Goal: Task Accomplishment & Management: Manage account settings

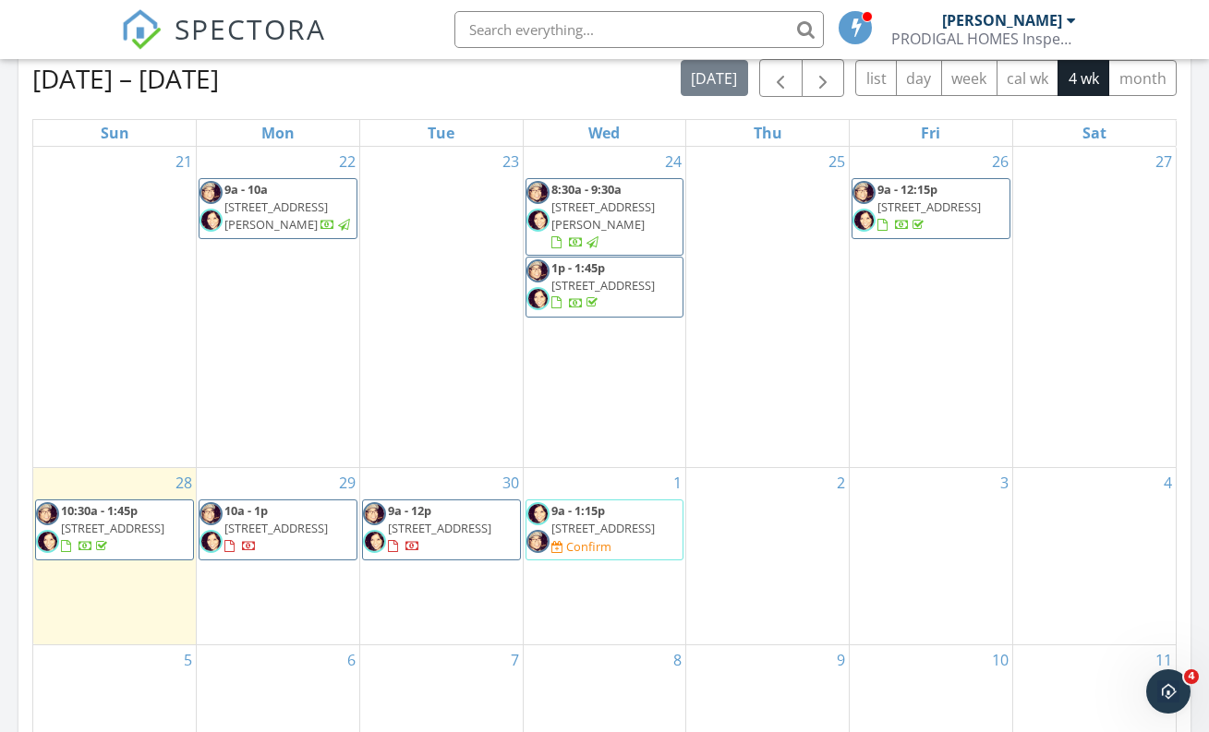
scroll to position [843, 0]
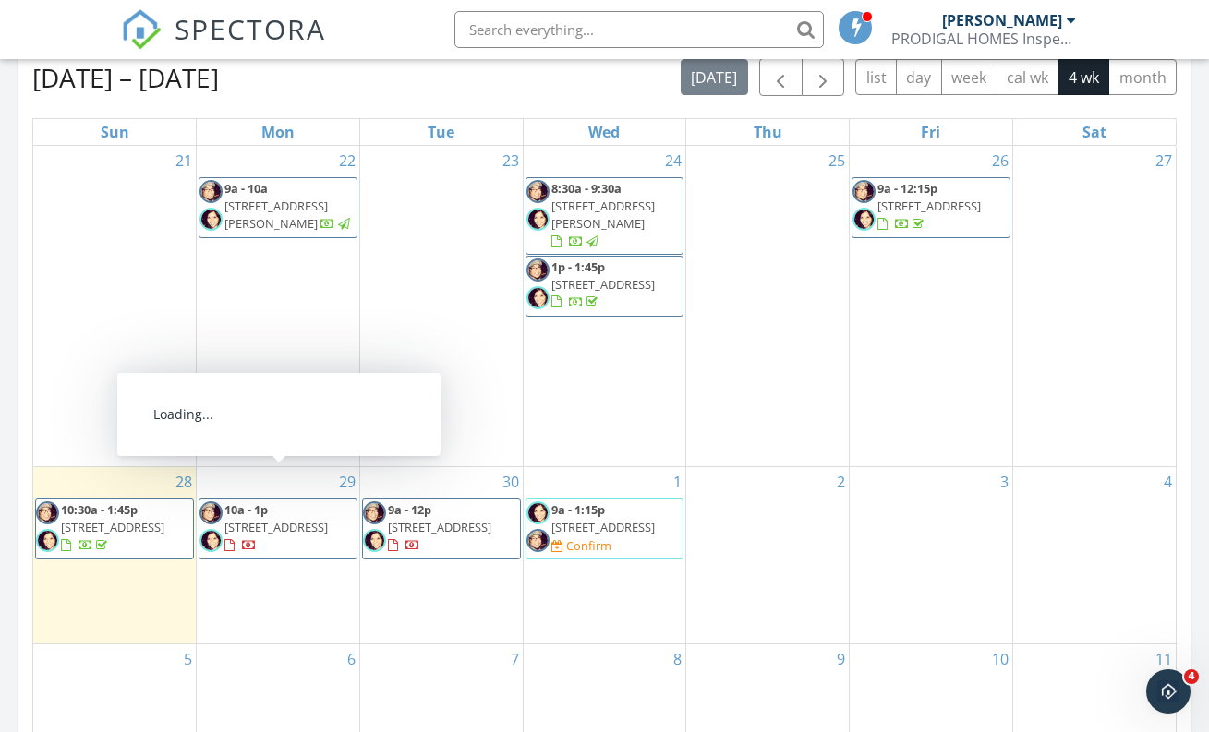
click at [328, 519] on span "9663 Palmilla Way , Leesburg 34788" at bounding box center [275, 527] width 103 height 17
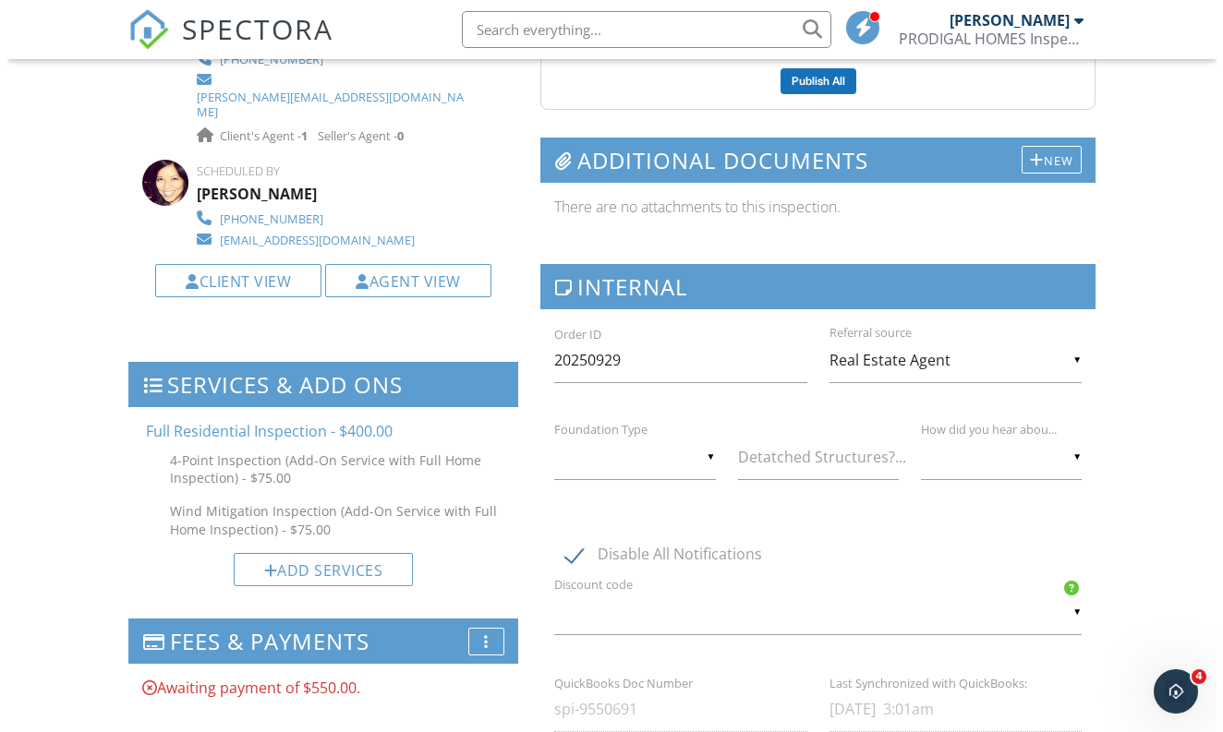
scroll to position [1271, 0]
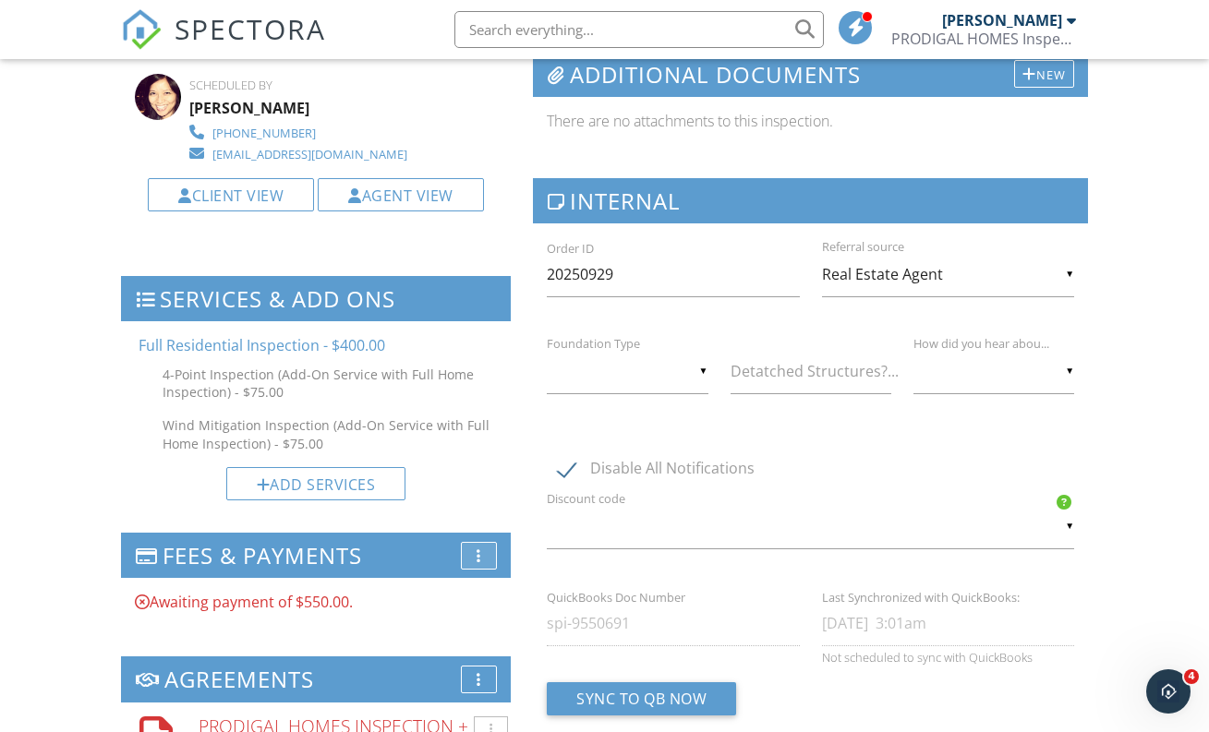
click at [473, 542] on div "More" at bounding box center [479, 556] width 36 height 28
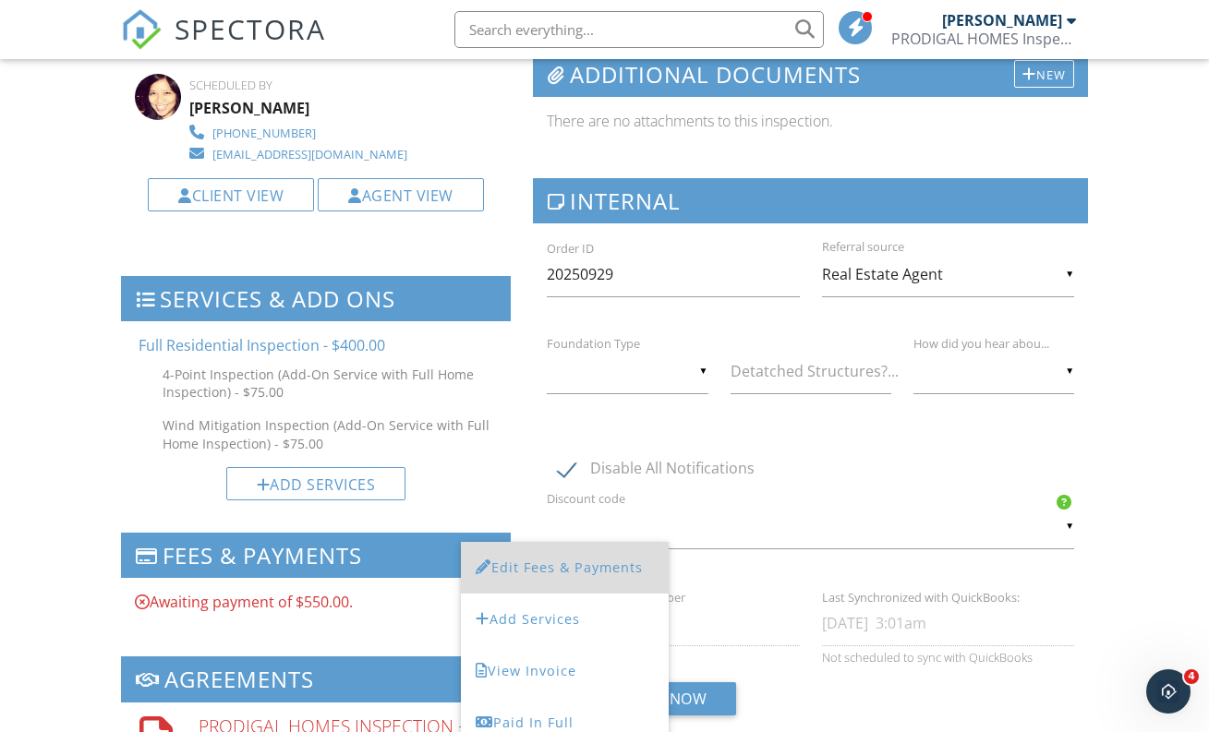
click at [595, 542] on li "Edit Fees & Payments" at bounding box center [565, 568] width 208 height 52
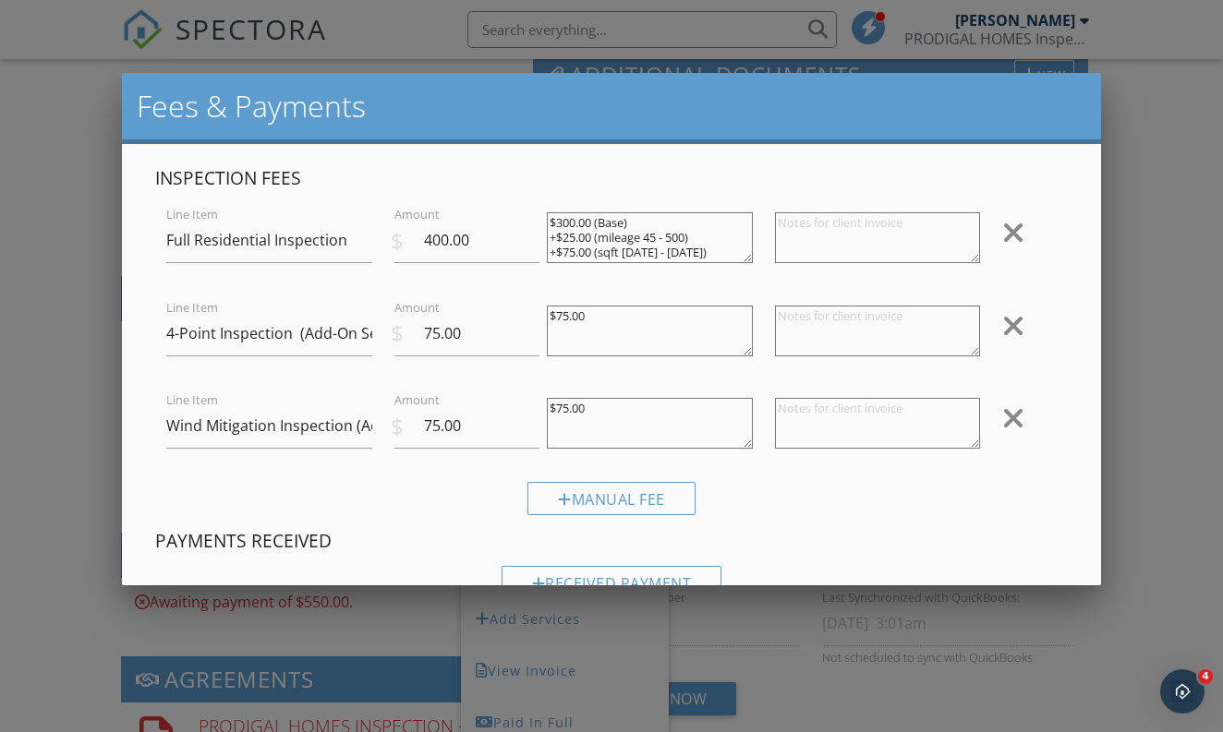
click at [1002, 323] on div at bounding box center [1013, 326] width 22 height 30
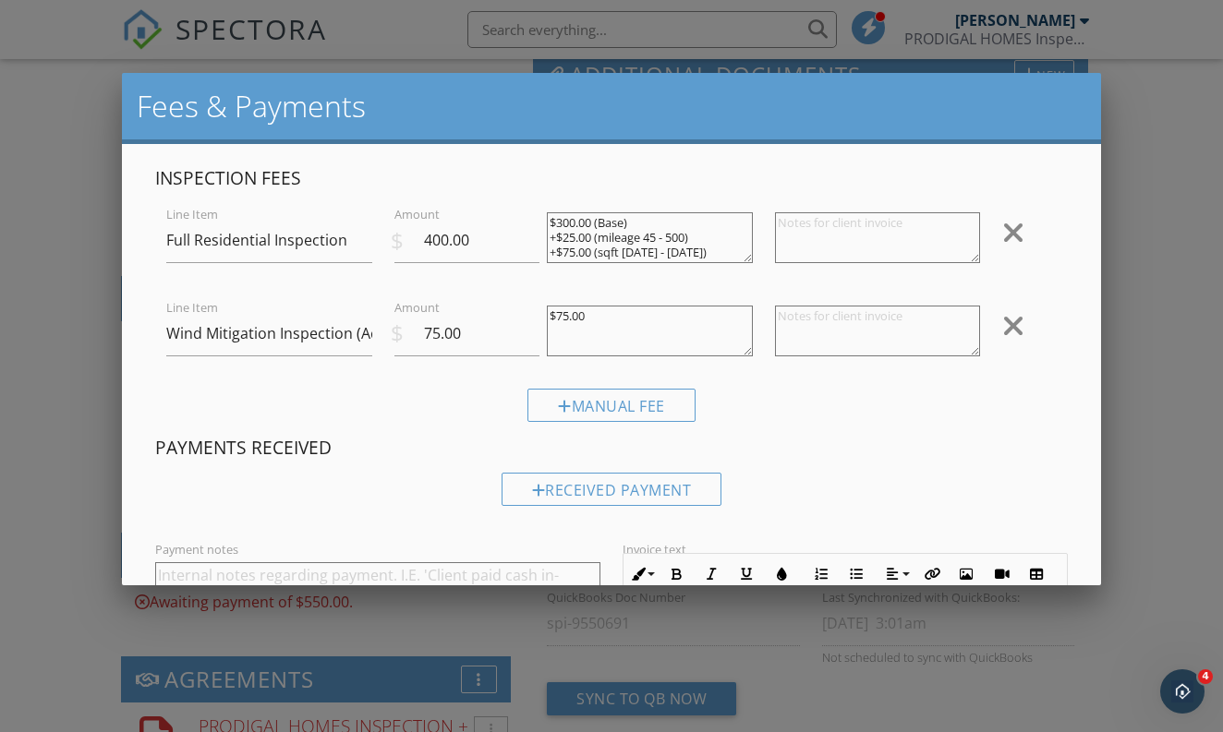
click at [1010, 320] on div at bounding box center [1013, 326] width 22 height 30
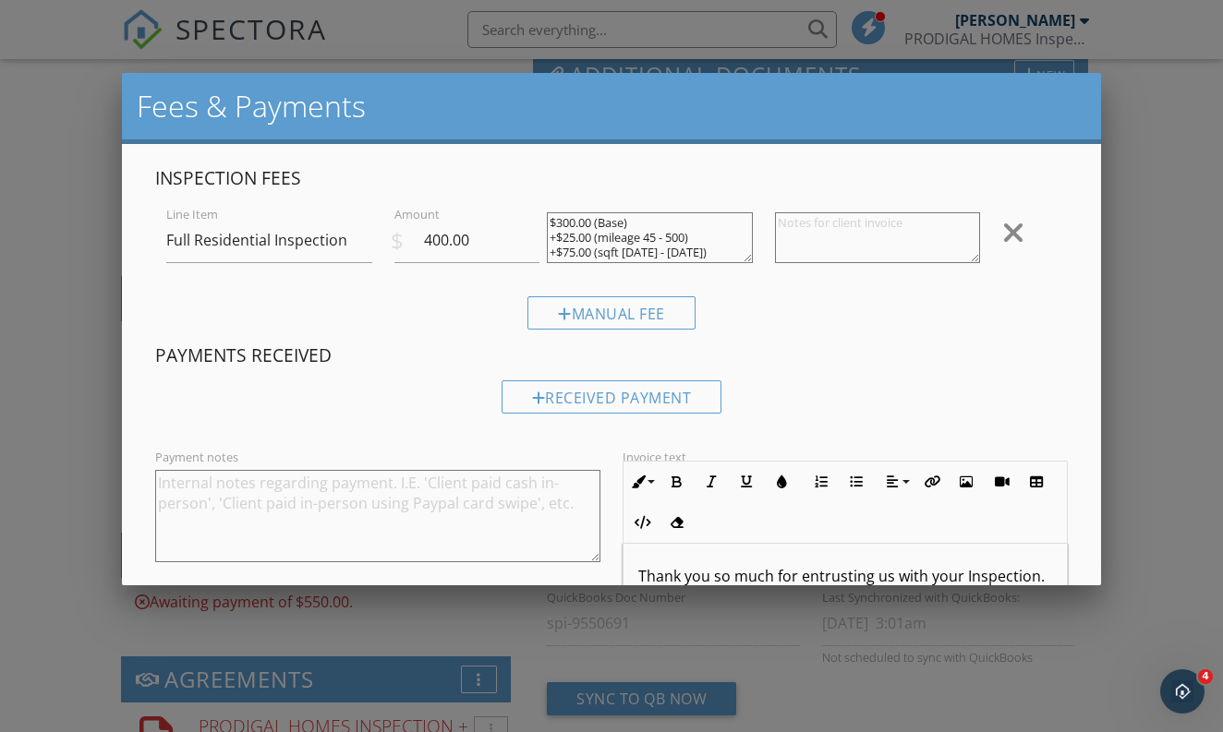
scroll to position [180, 0]
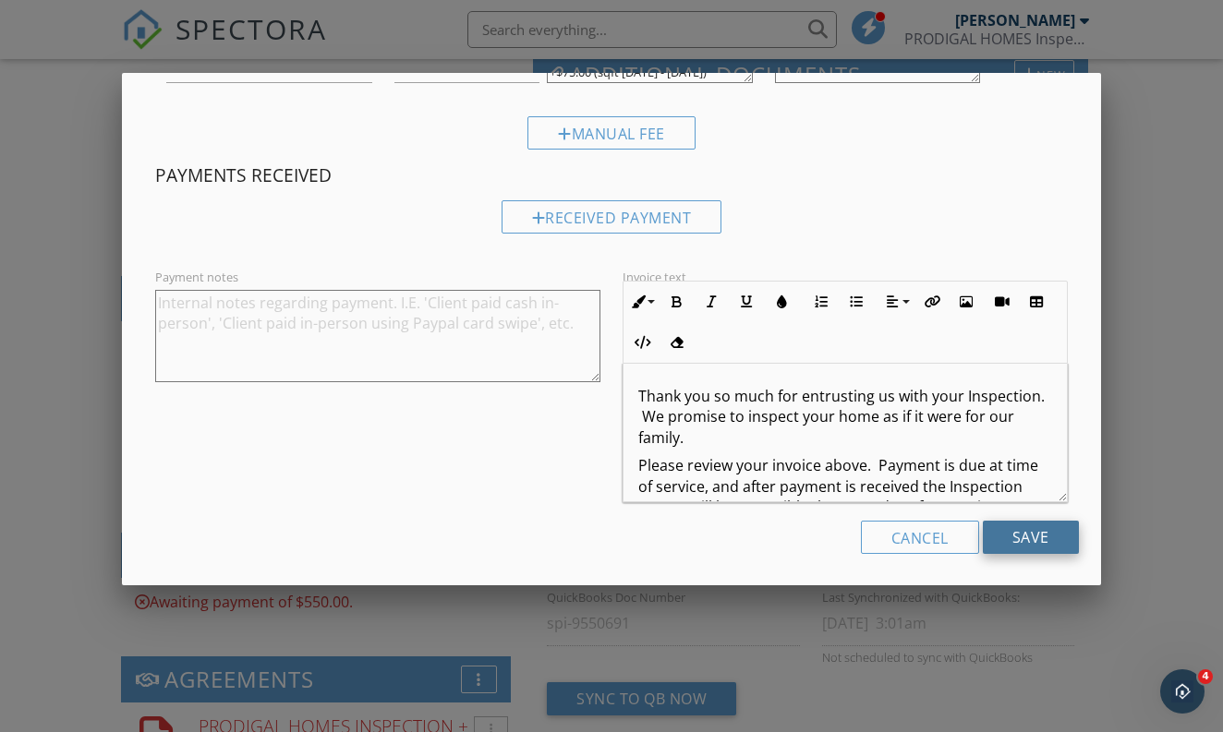
click at [1011, 533] on input "Save" at bounding box center [1030, 537] width 96 height 33
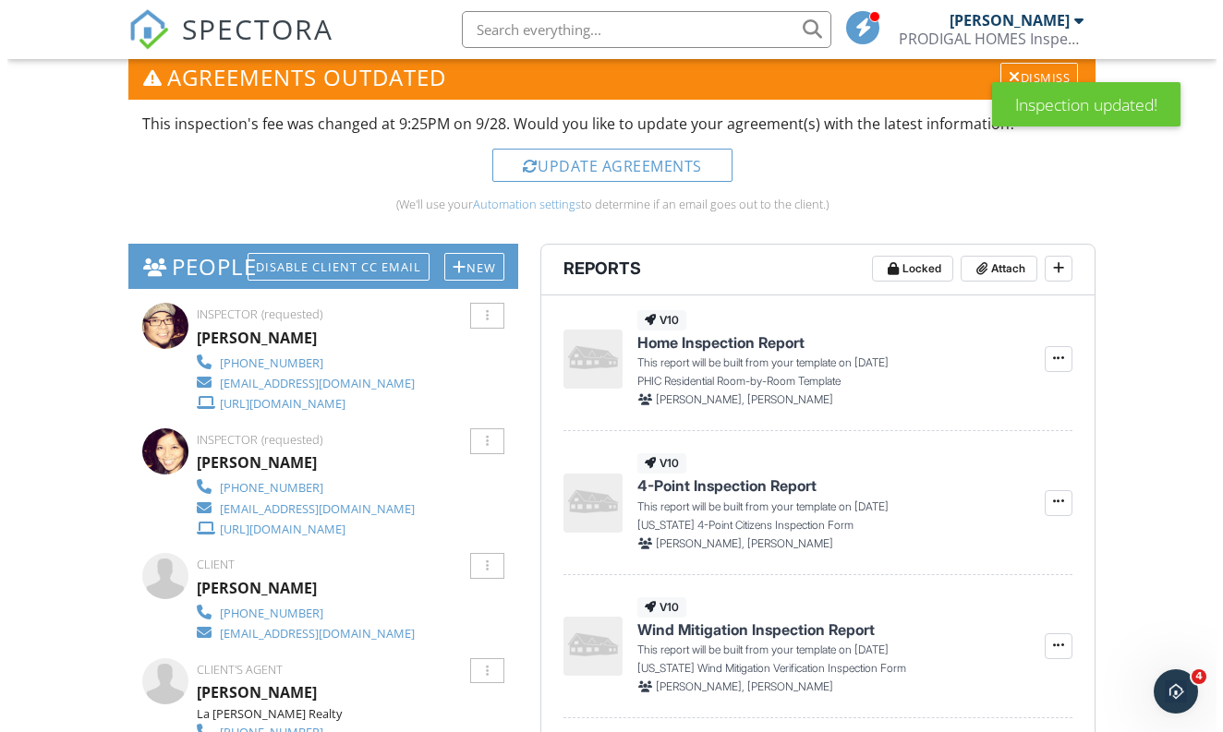
scroll to position [706, 0]
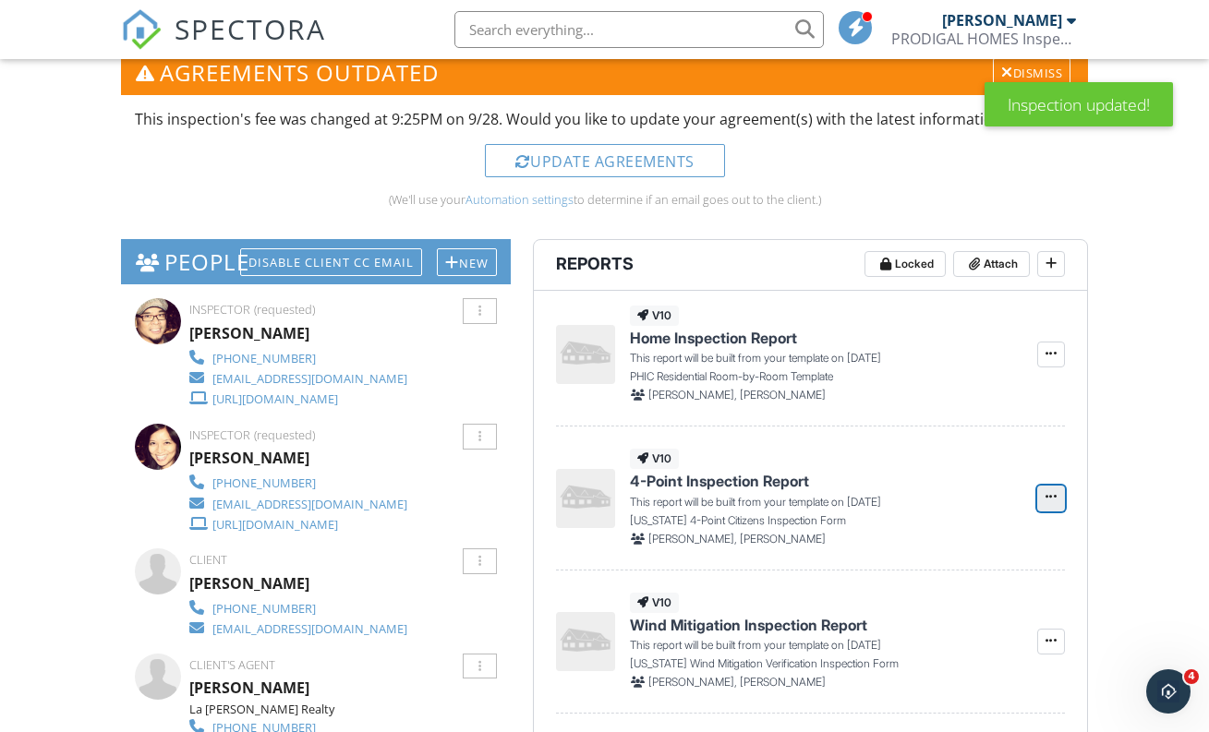
click at [1052, 499] on icon at bounding box center [1050, 496] width 11 height 13
click at [974, 586] on span "Delete Report" at bounding box center [941, 591] width 81 height 19
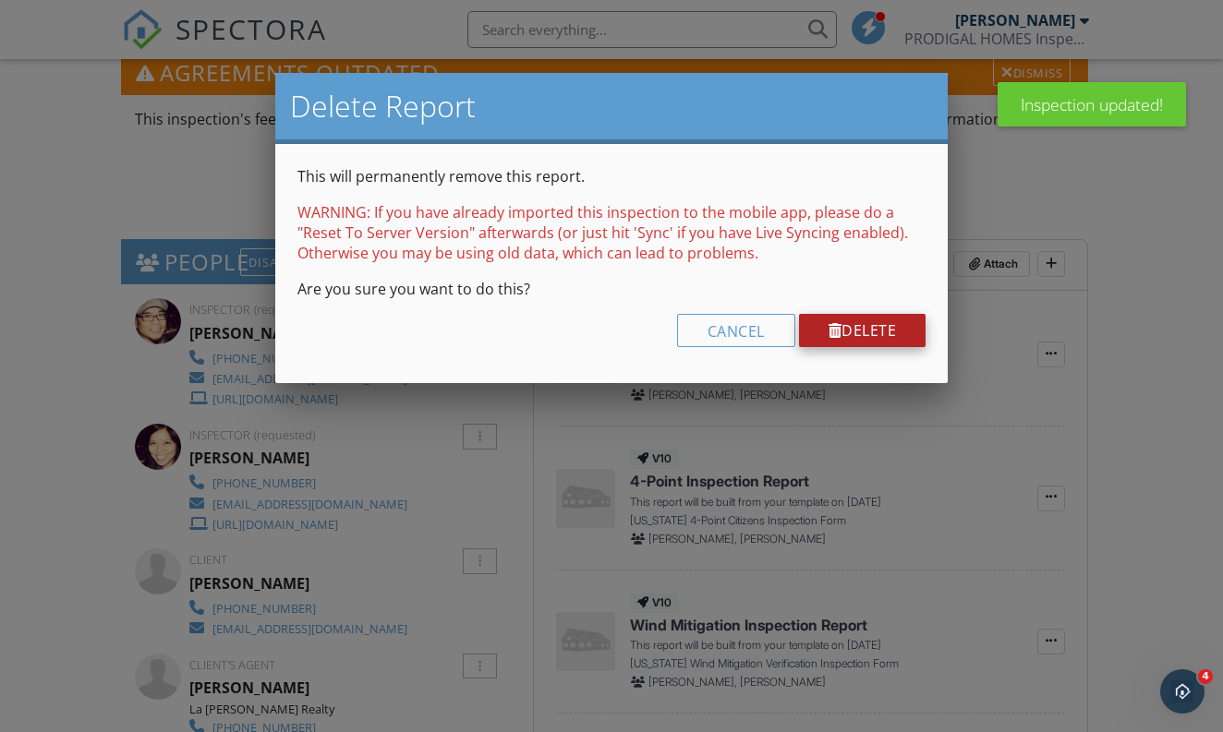
click at [898, 331] on link "Delete" at bounding box center [862, 330] width 127 height 33
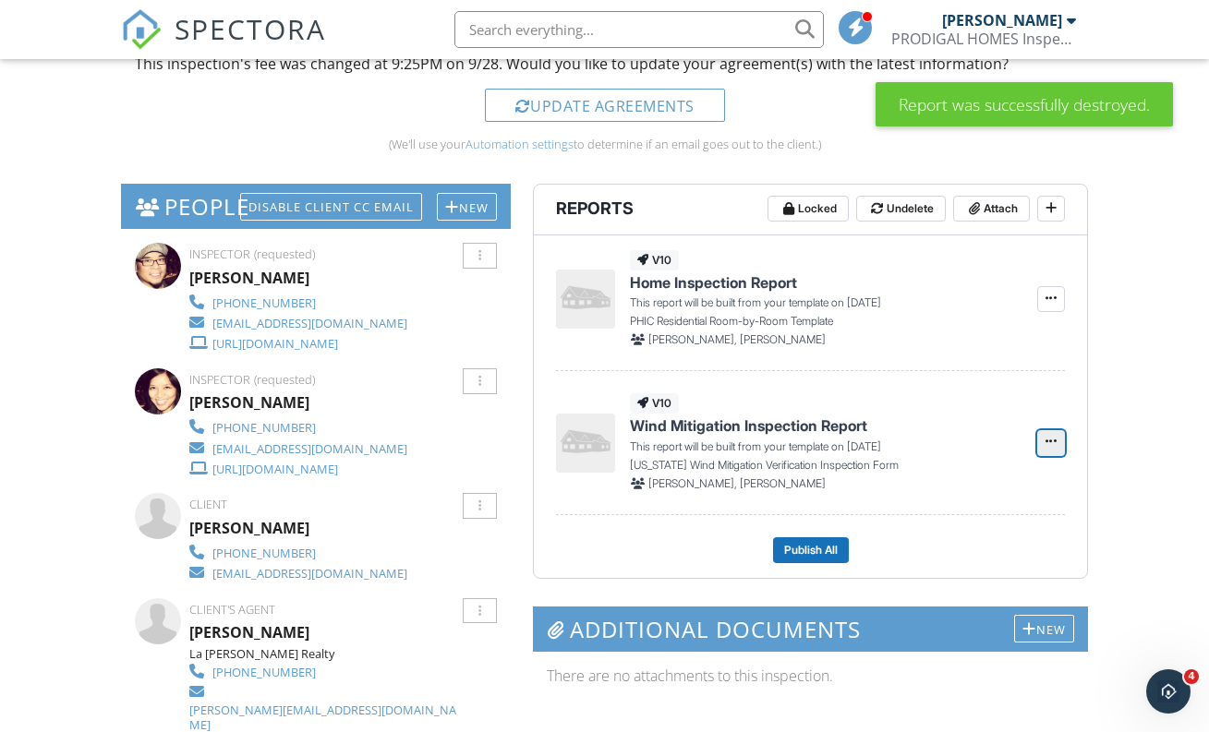
click at [1052, 443] on icon at bounding box center [1050, 441] width 11 height 13
click at [941, 538] on span "Delete Report" at bounding box center [941, 535] width 81 height 19
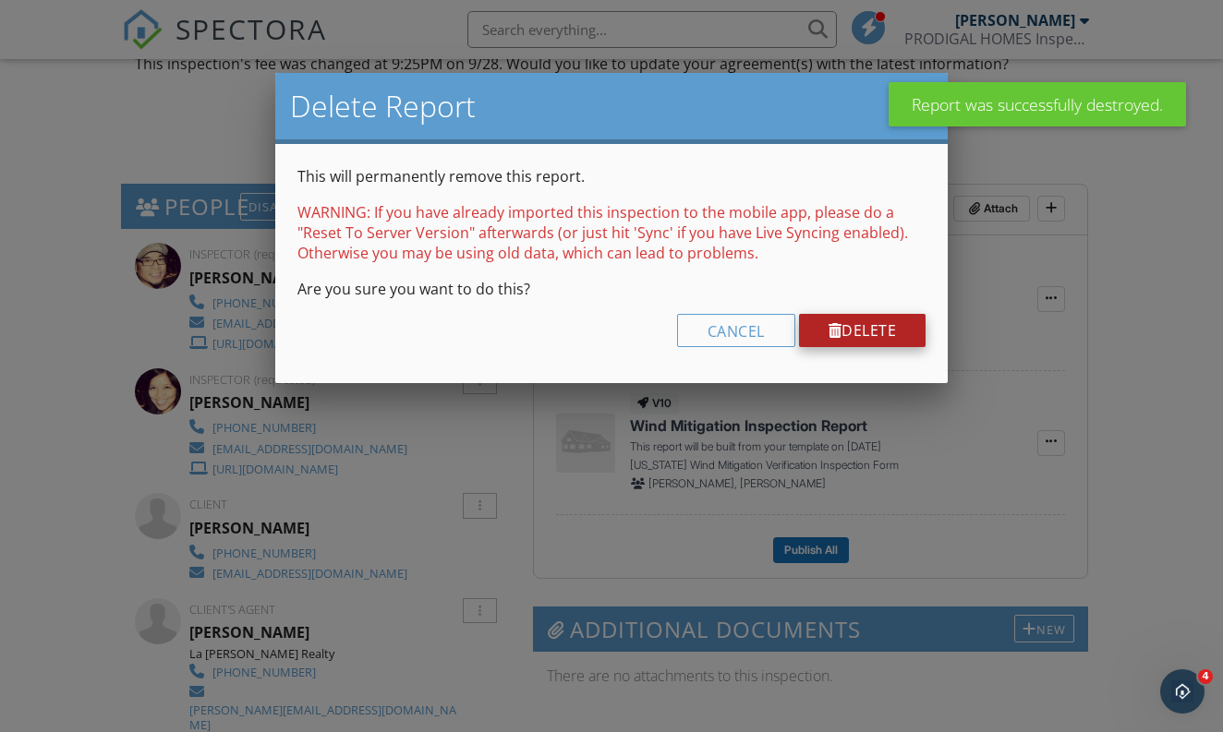
click at [863, 325] on link "Delete" at bounding box center [862, 330] width 127 height 33
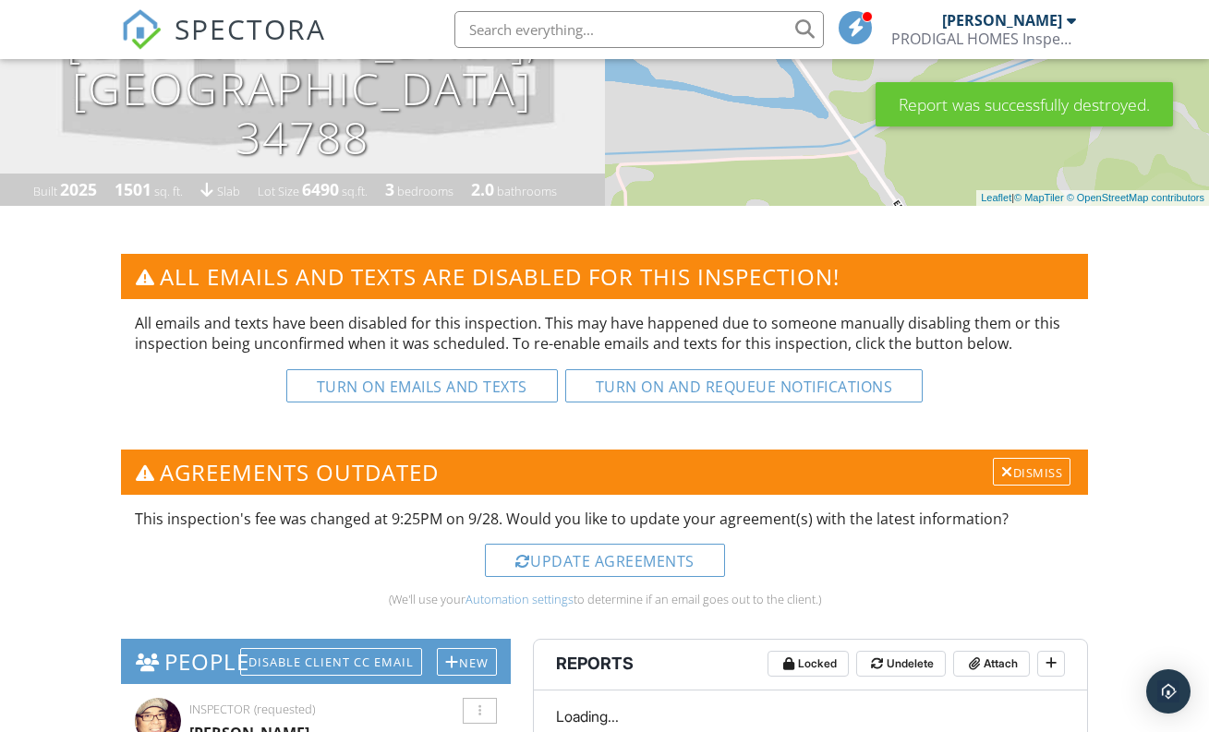
scroll to position [314, 0]
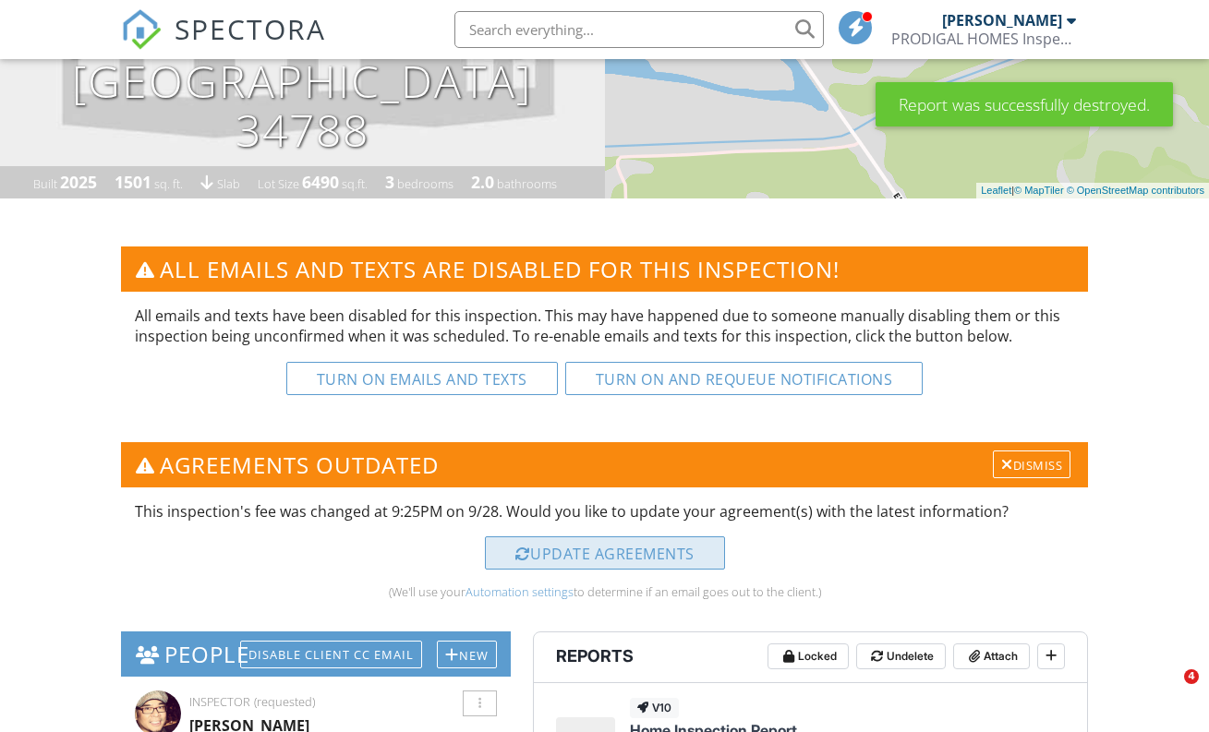
click at [685, 549] on div "Update Agreements" at bounding box center [605, 552] width 240 height 33
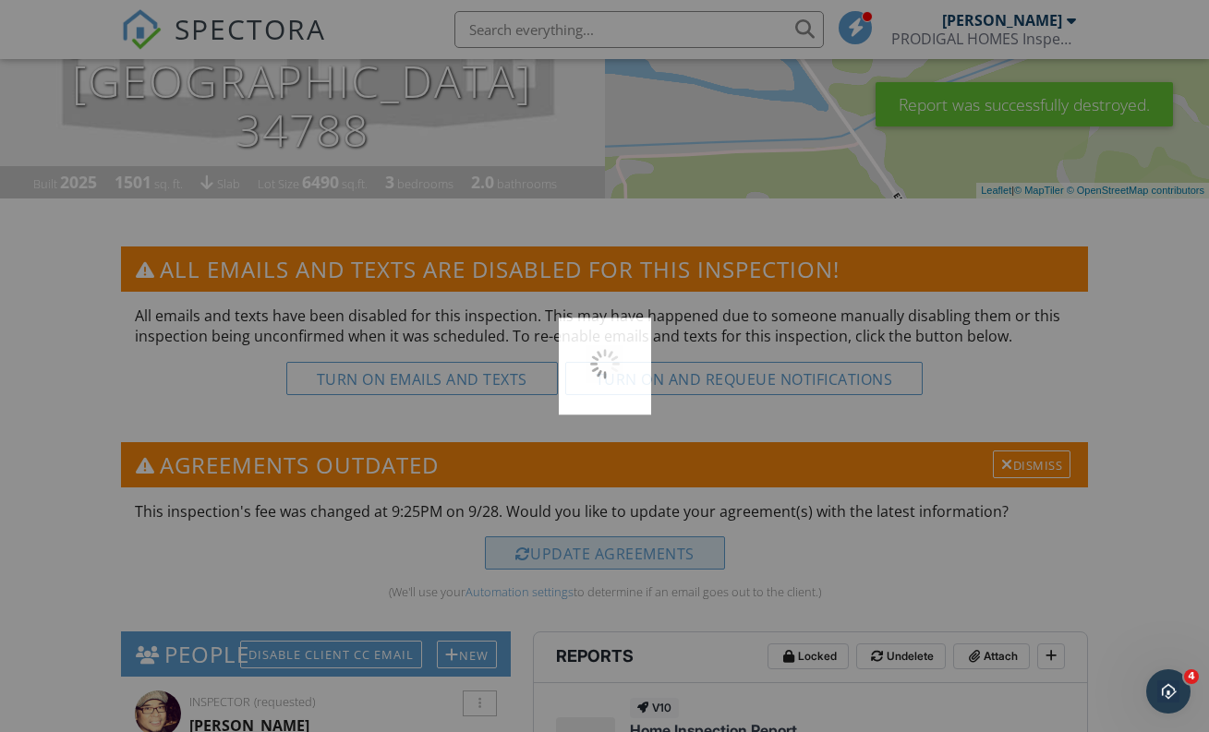
scroll to position [0, 0]
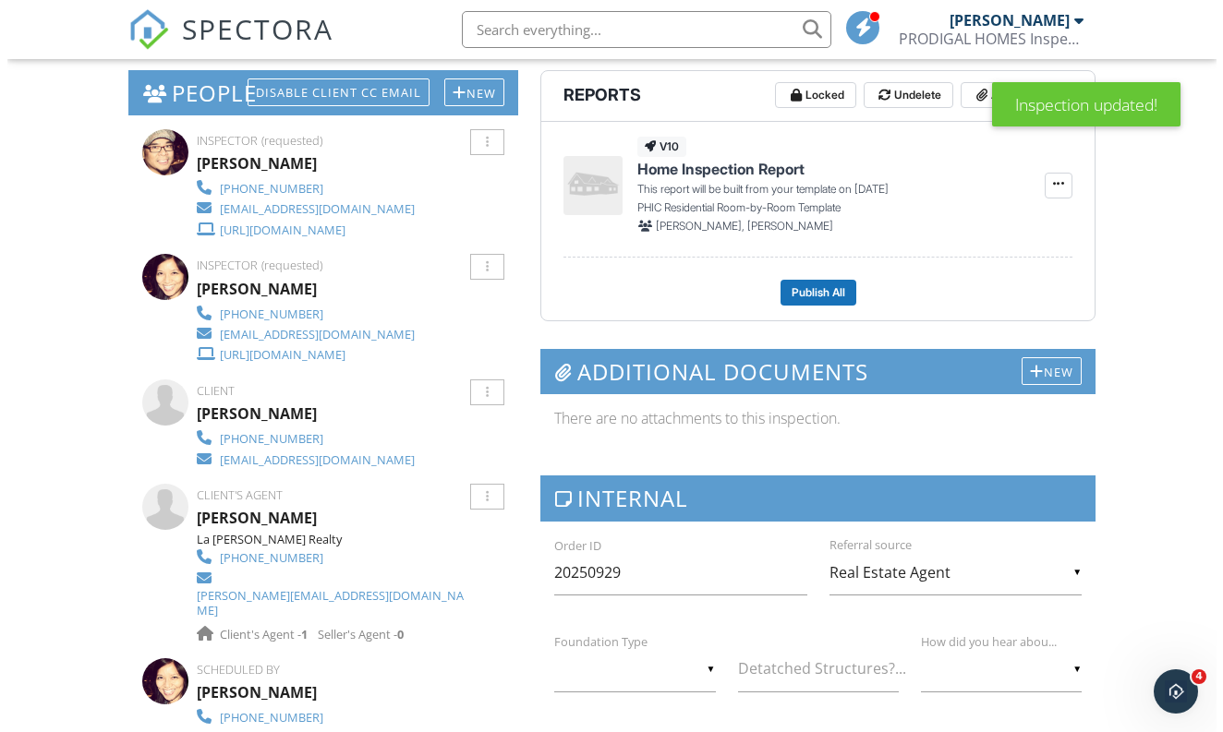
scroll to position [697, 0]
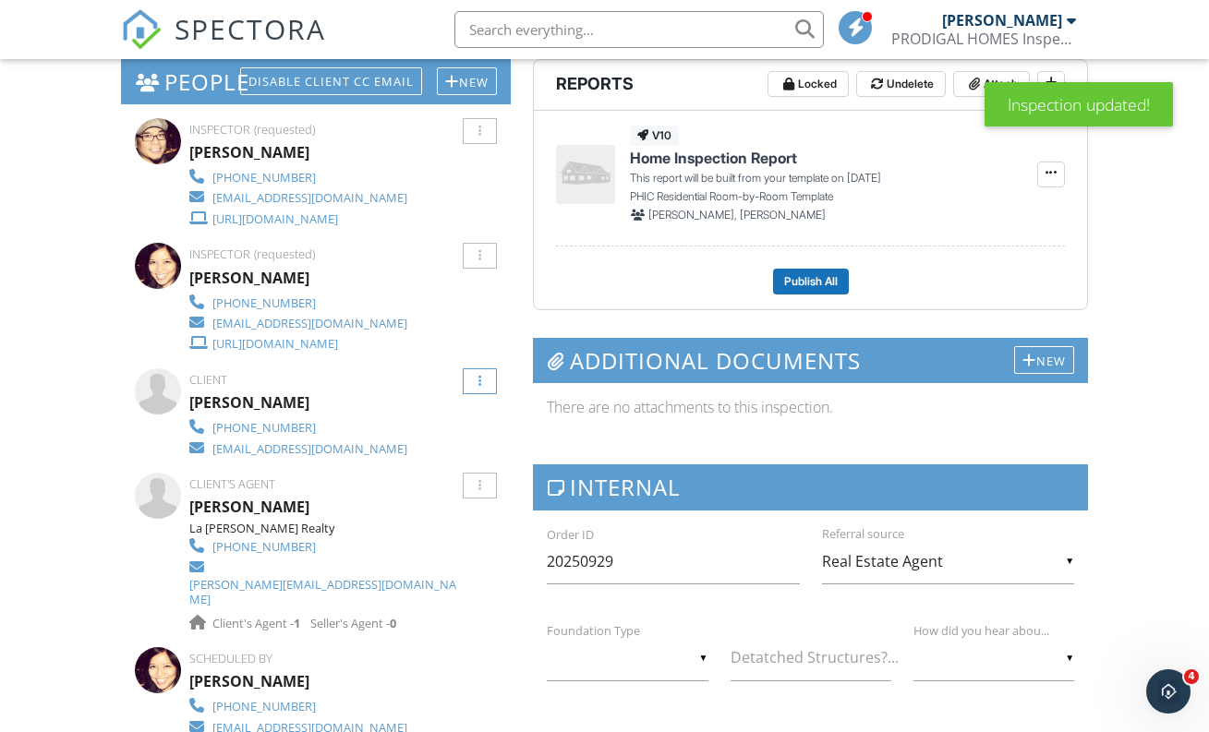
click at [480, 381] on div at bounding box center [479, 382] width 3 height 12
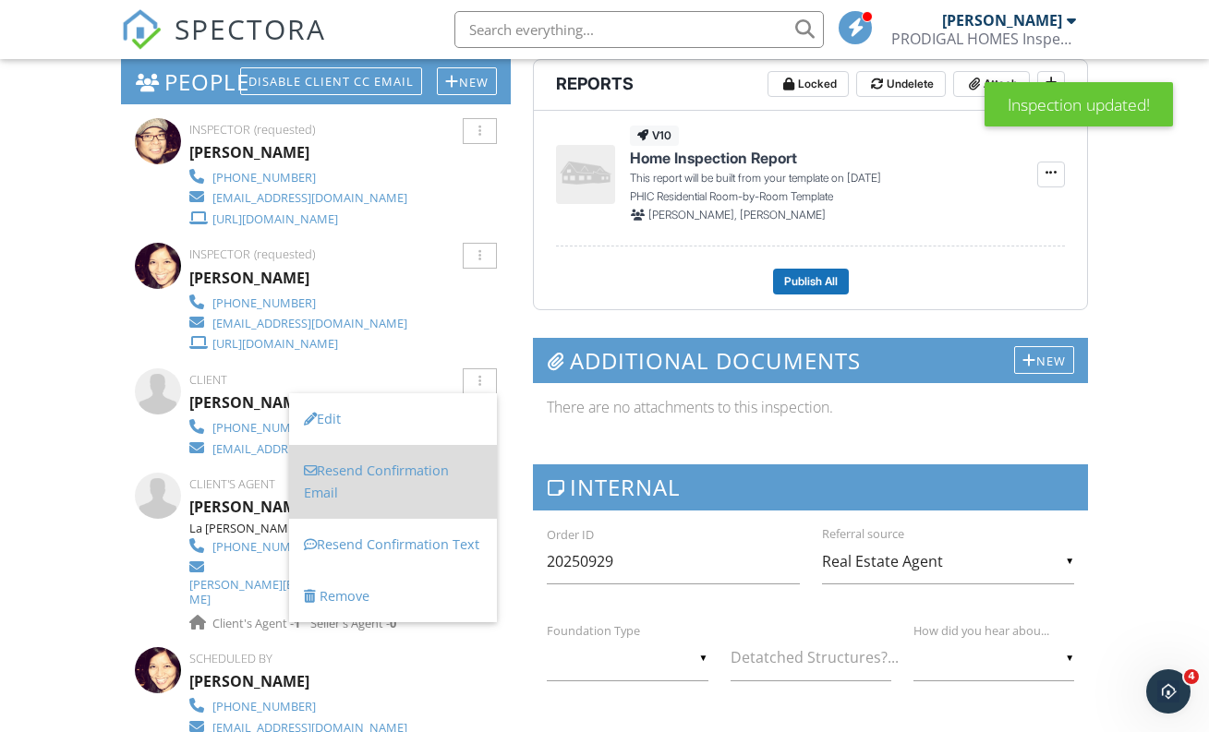
click at [348, 472] on li "Resend Confirmation Email" at bounding box center [393, 482] width 208 height 74
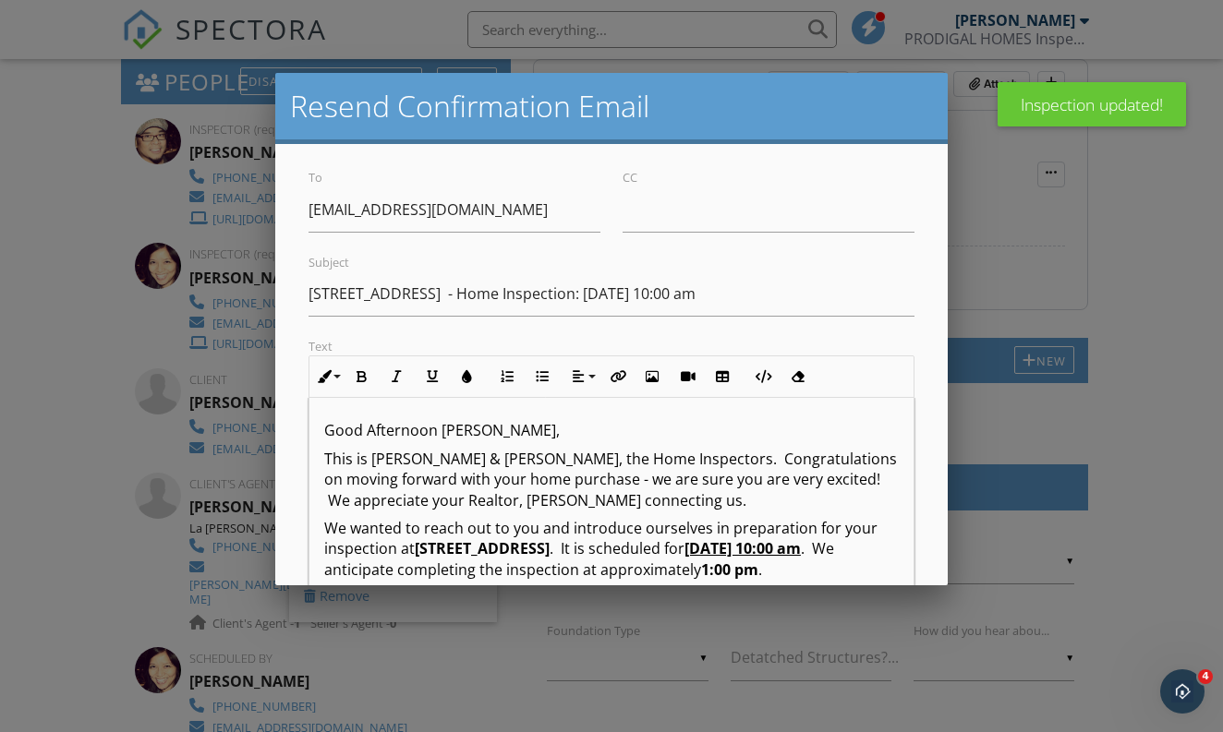
click at [665, 234] on div "To [EMAIL_ADDRESS][DOMAIN_NAME] CC Subject [STREET_ADDRESS] - Home Inspection: …" at bounding box center [611, 562] width 672 height 837
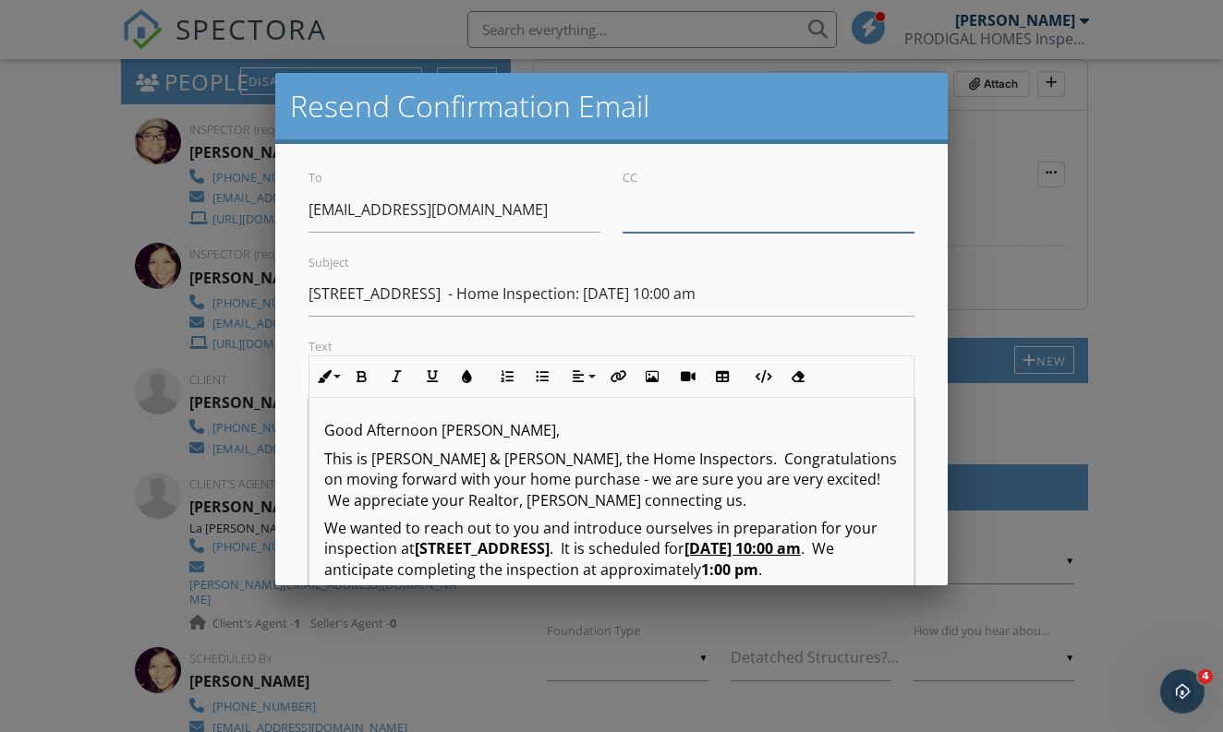
click at [677, 218] on input "CC" at bounding box center [768, 209] width 292 height 45
paste input "[PERSON_NAME][EMAIL_ADDRESS][DOMAIN_NAME]"
type input "[PERSON_NAME][EMAIL_ADDRESS][DOMAIN_NAME]"
click at [913, 322] on div "To [EMAIL_ADDRESS][DOMAIN_NAME] CC [PERSON_NAME][EMAIL_ADDRESS][DOMAIN_NAME] Su…" at bounding box center [611, 562] width 672 height 837
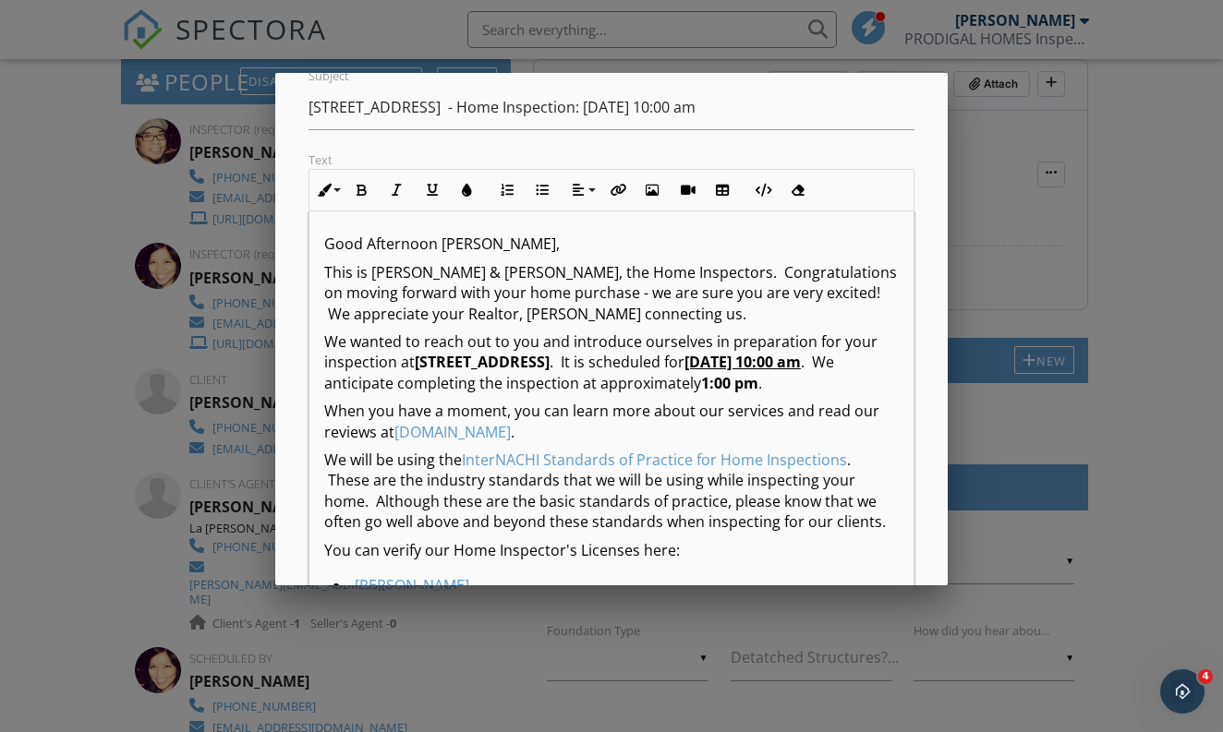
scroll to position [199, 0]
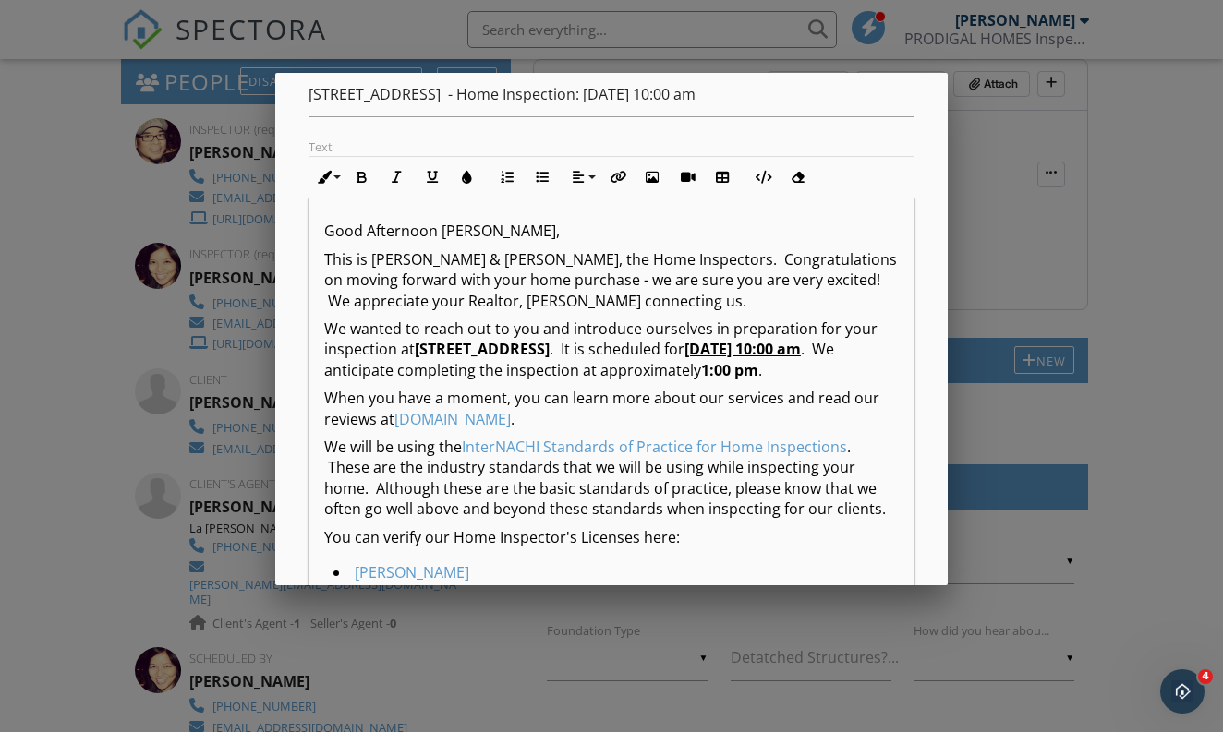
click at [402, 232] on p "Good Afternoon [PERSON_NAME]," at bounding box center [611, 231] width 574 height 20
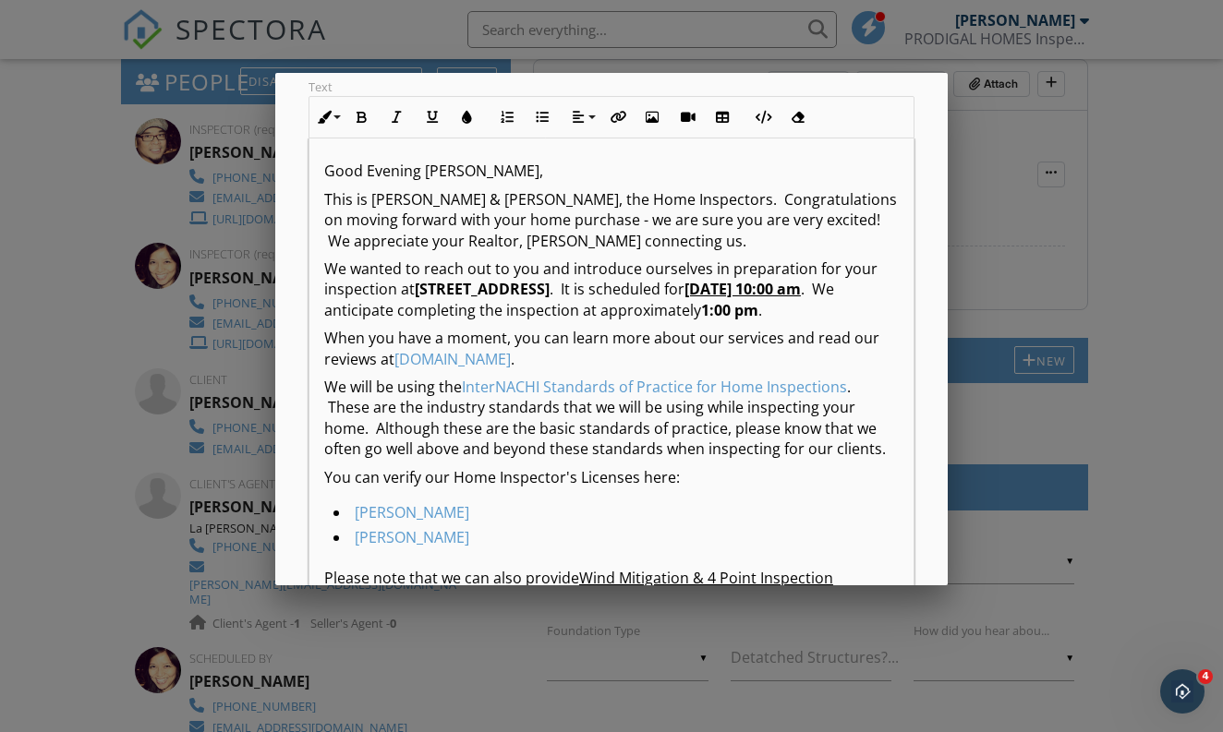
scroll to position [271, 0]
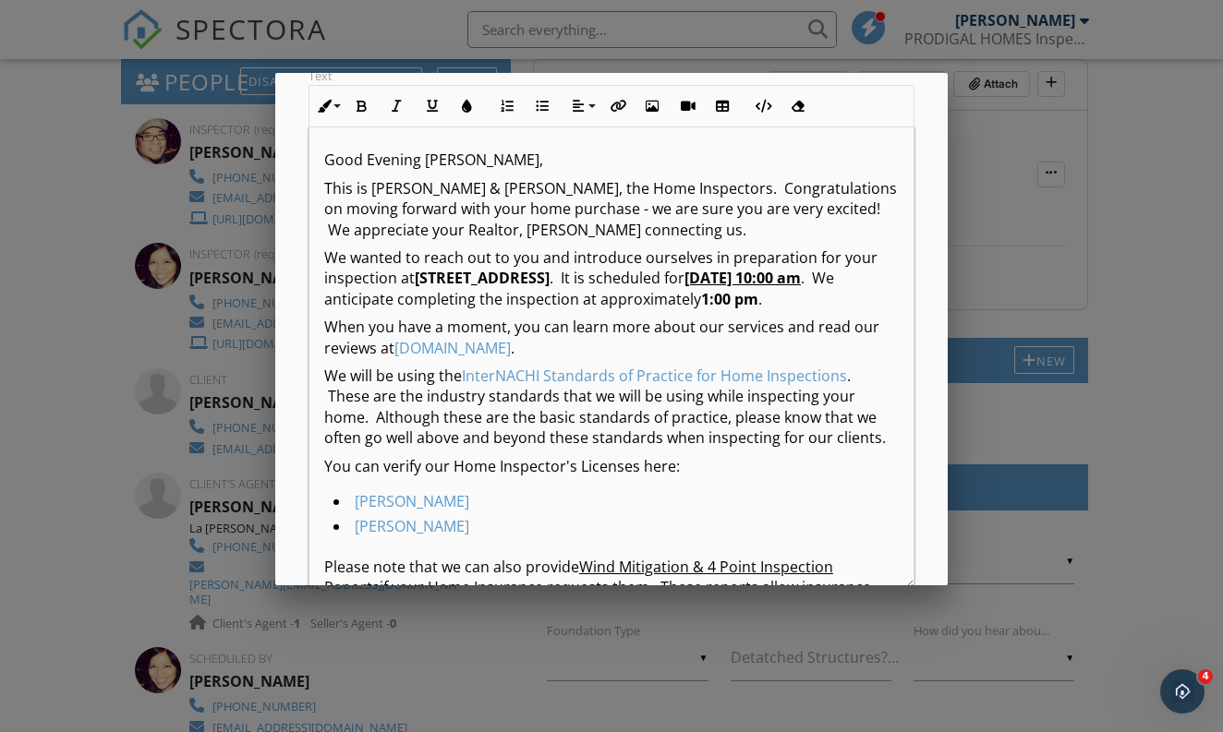
click at [620, 236] on p "This is [PERSON_NAME] & [PERSON_NAME], the Home Inspectors. Congratulations on …" at bounding box center [611, 209] width 574 height 62
click at [696, 235] on p "This is Angeline & Cezar Garcia, the Home Inspectors. Congratulations on moving…" at bounding box center [611, 209] width 574 height 62
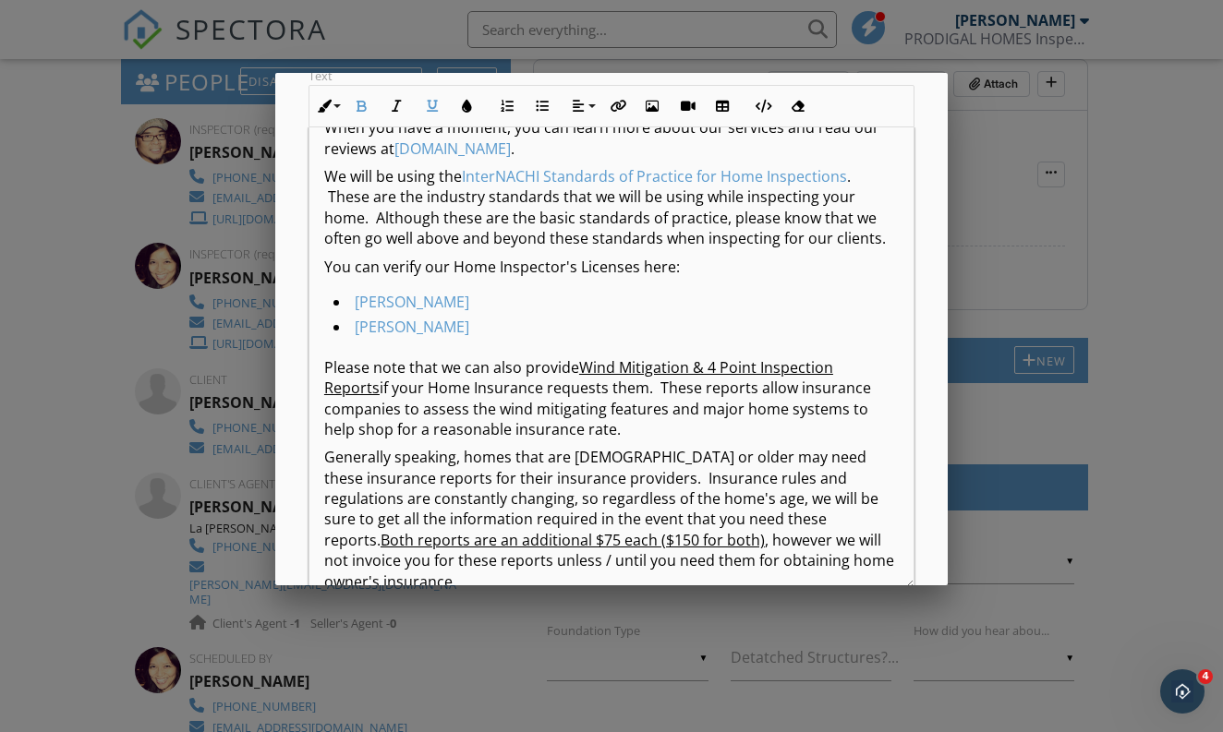
scroll to position [210, 0]
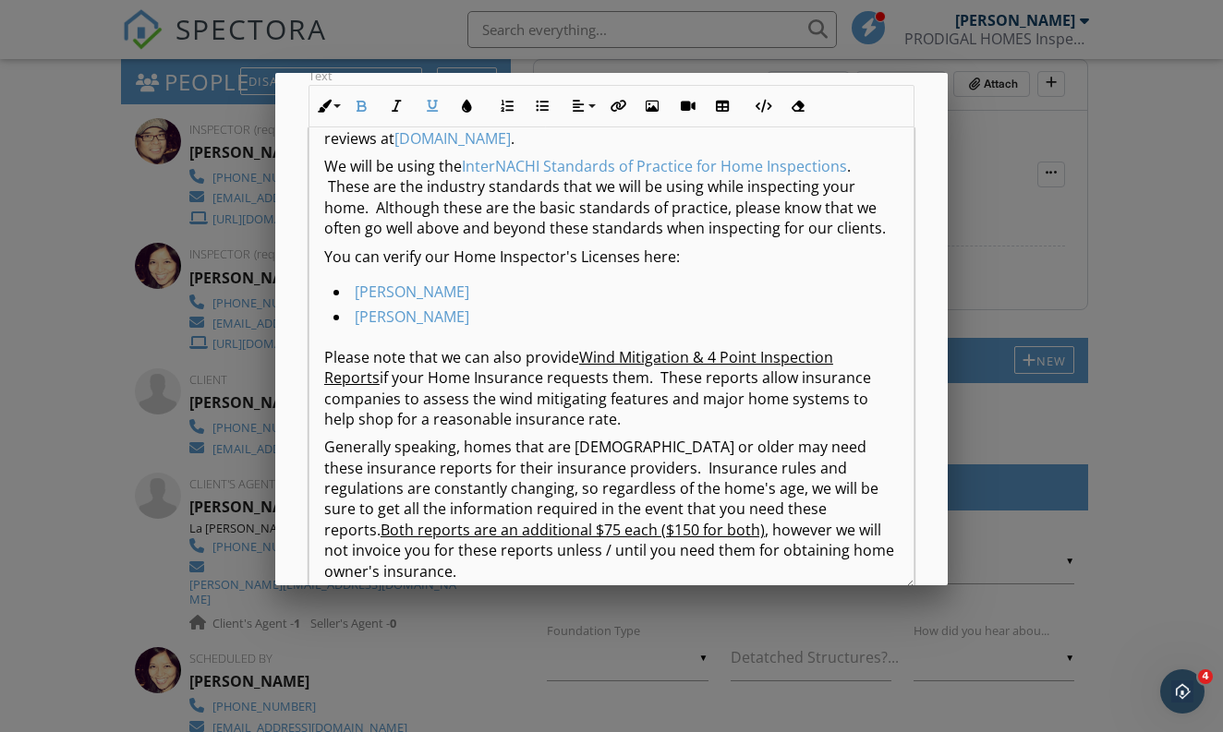
click at [328, 402] on p "Please note that we can also provide Wind Mitigation & 4 Point Inspection Repor…" at bounding box center [611, 388] width 574 height 83
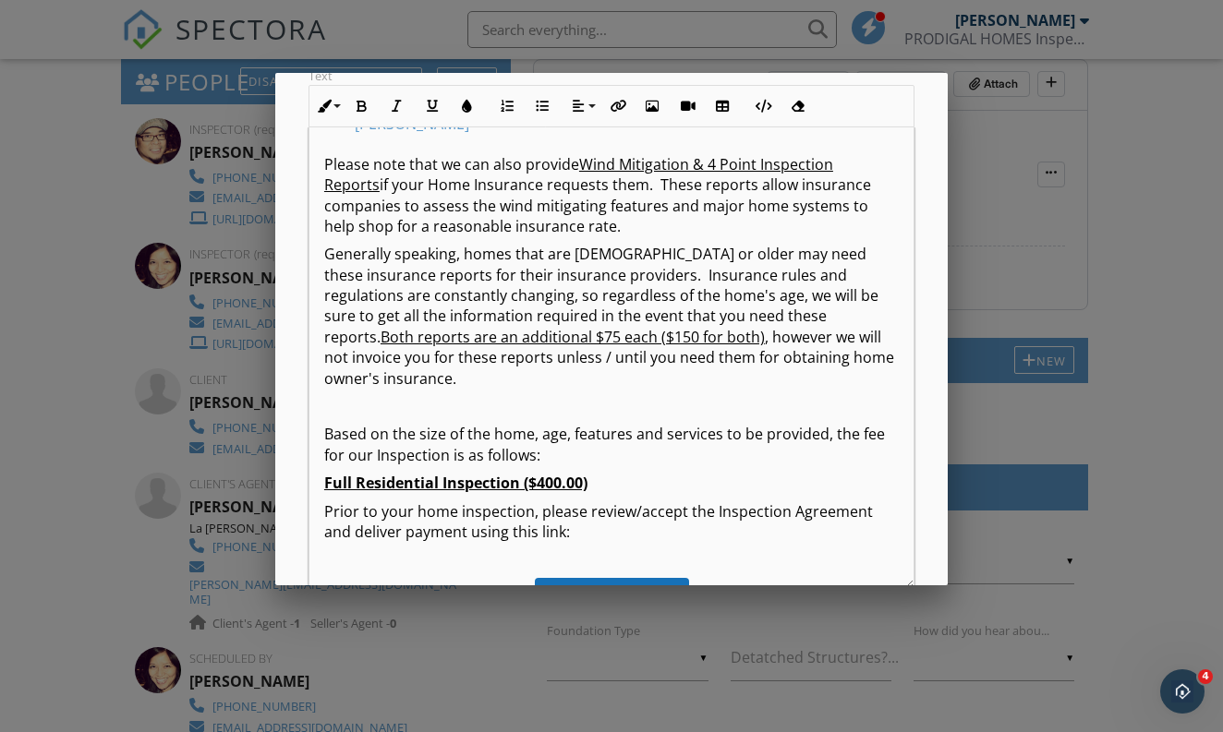
scroll to position [404, 0]
click at [578, 388] on p "Generally speaking, homes that are 15 years old or older may need these insuran…" at bounding box center [611, 315] width 574 height 145
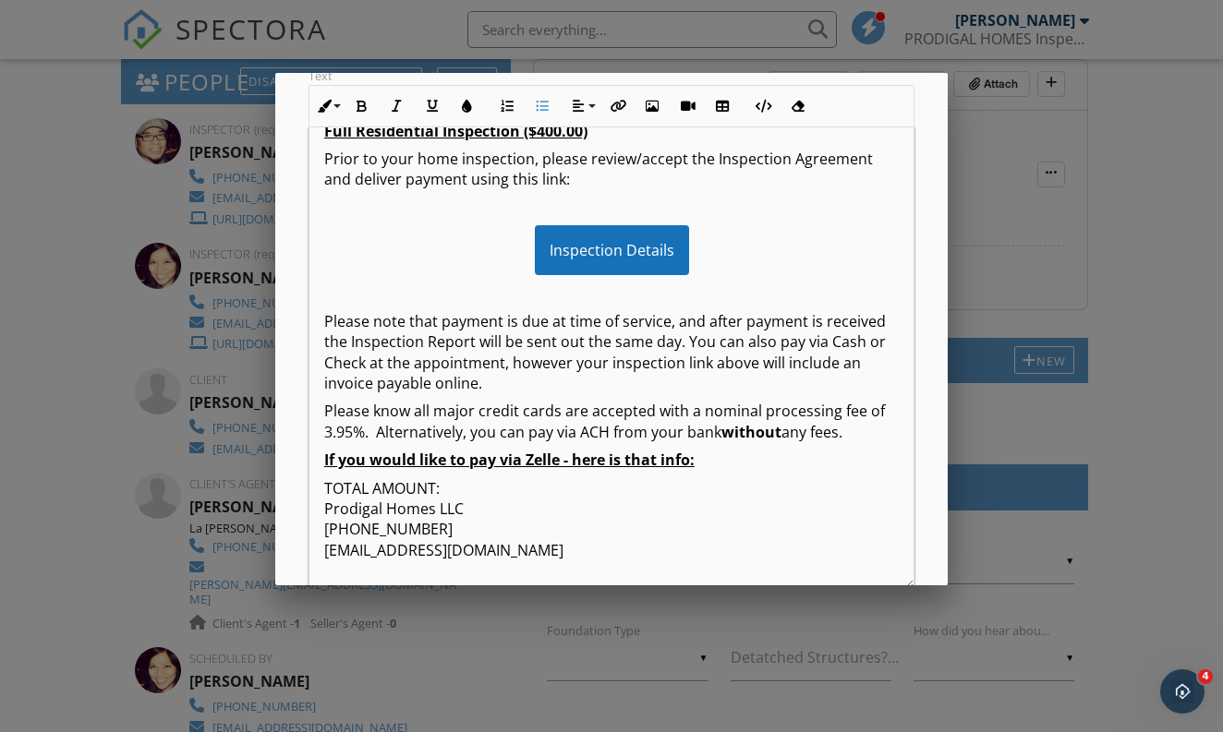
scroll to position [500, 0]
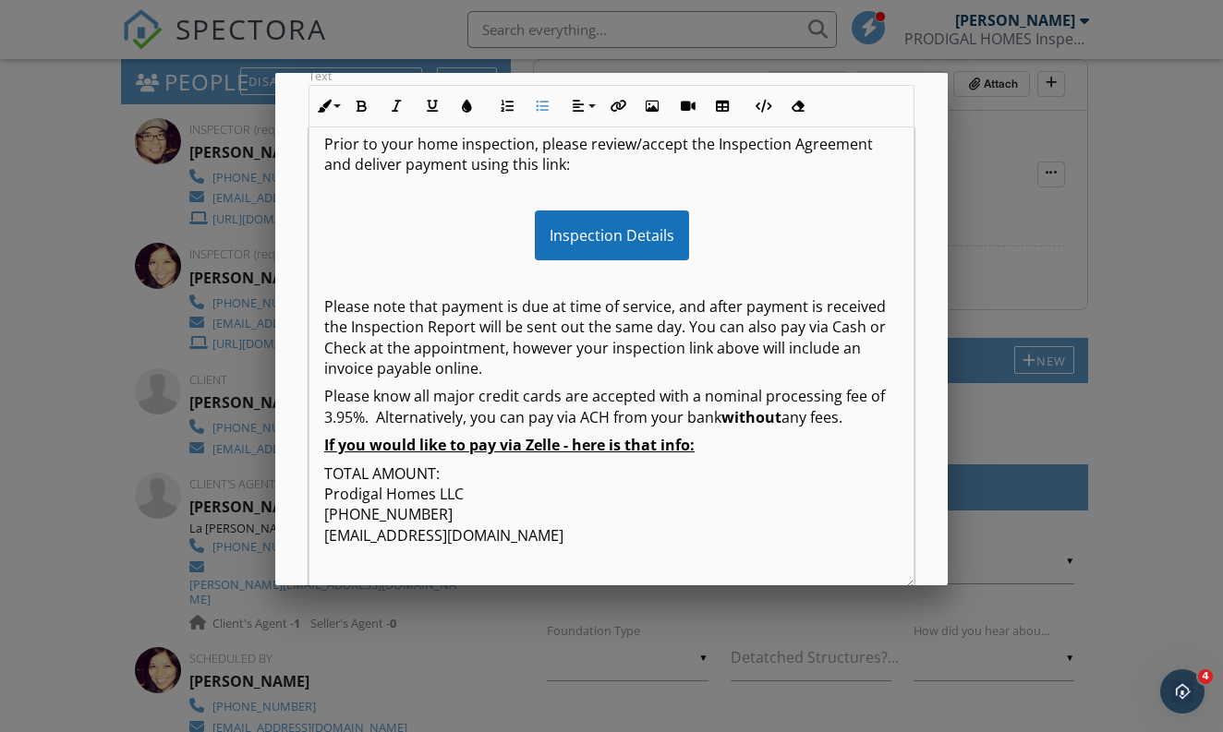
click at [644, 516] on p "TOTAL AMOUNT: Prodigal Homes LLC 646-270-3084 prodigalhomesfl@gmail.com" at bounding box center [611, 515] width 574 height 103
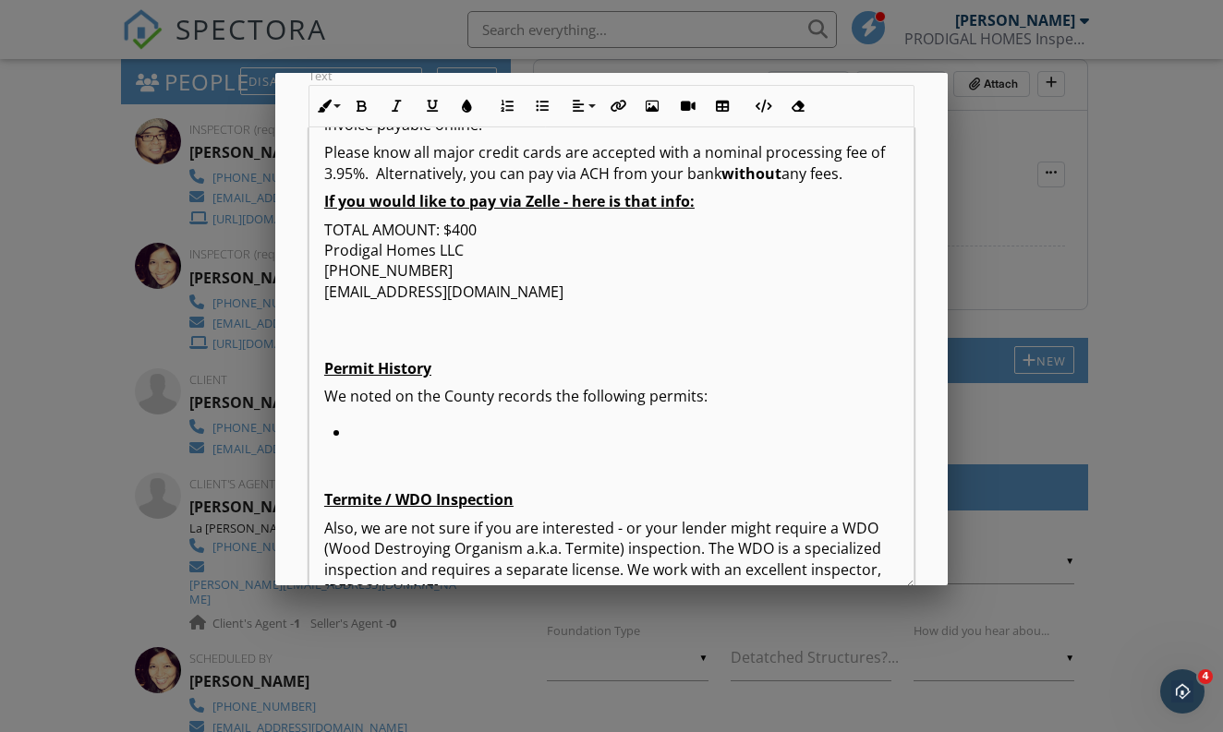
scroll to position [749, 0]
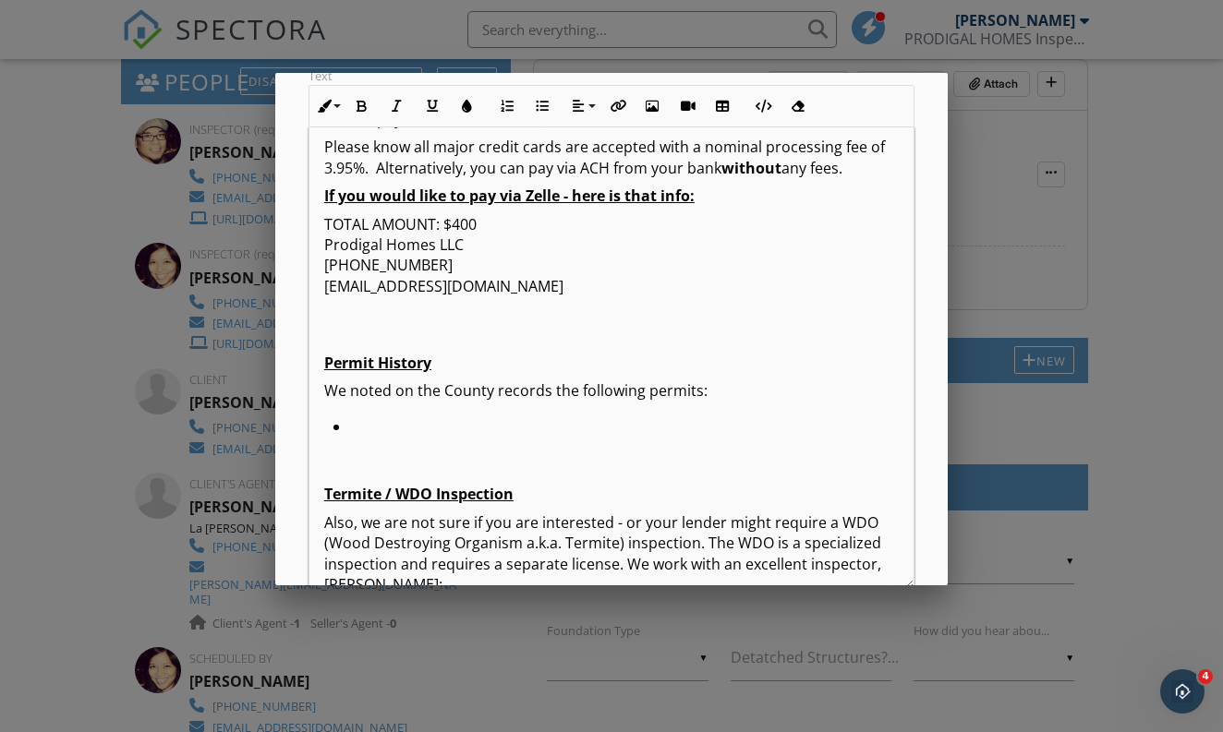
click at [388, 345] on p at bounding box center [611, 335] width 574 height 20
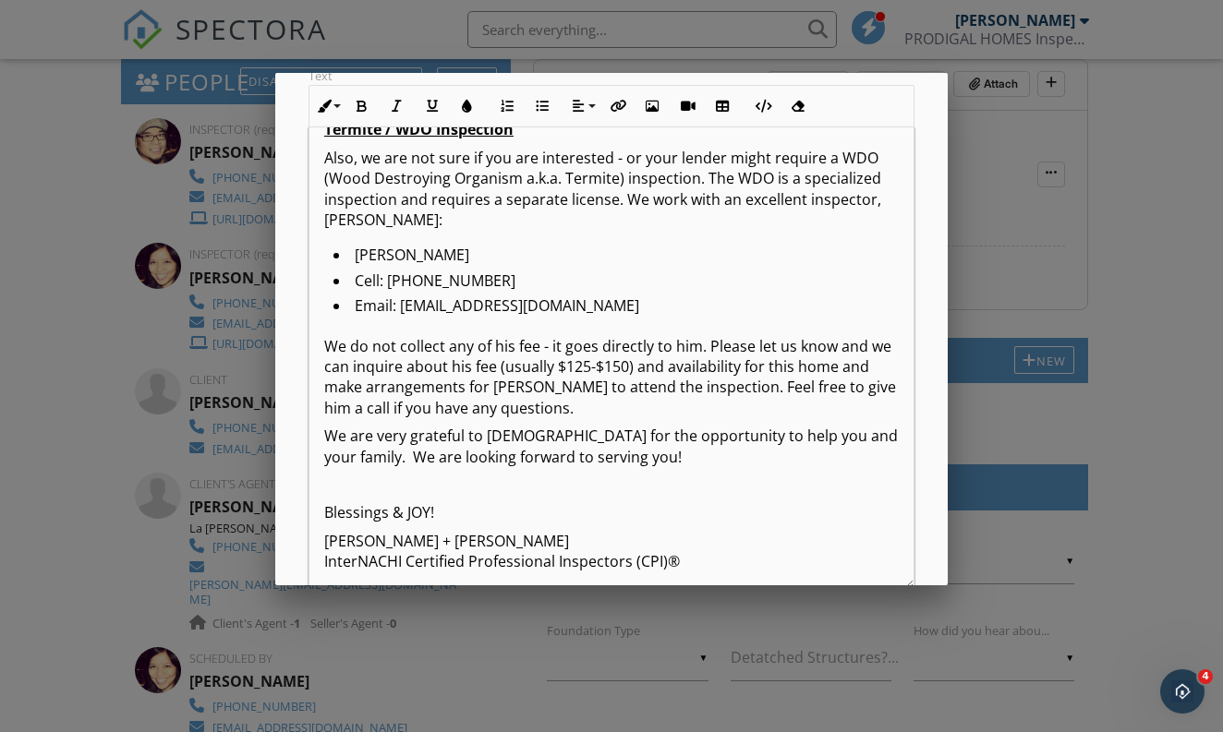
scroll to position [1120, 0]
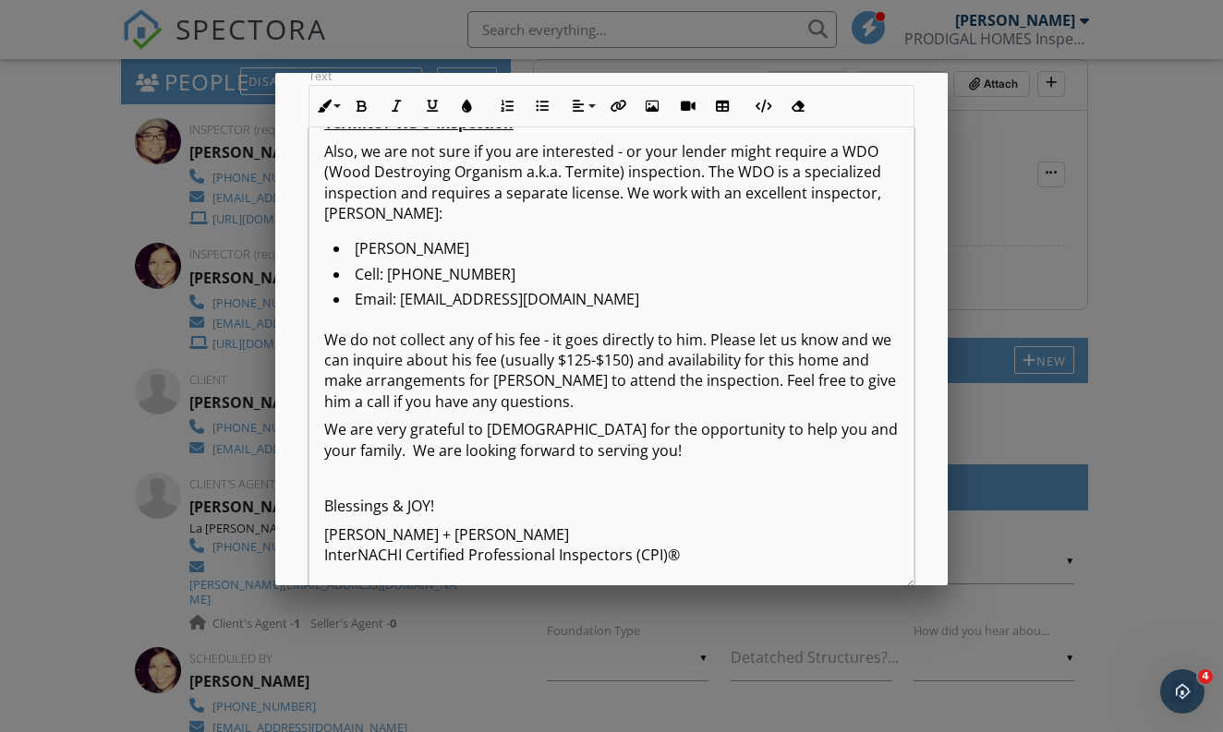
click at [583, 413] on p "We do not collect any of his fee - it goes directly to him. Please let us know …" at bounding box center [611, 371] width 574 height 83
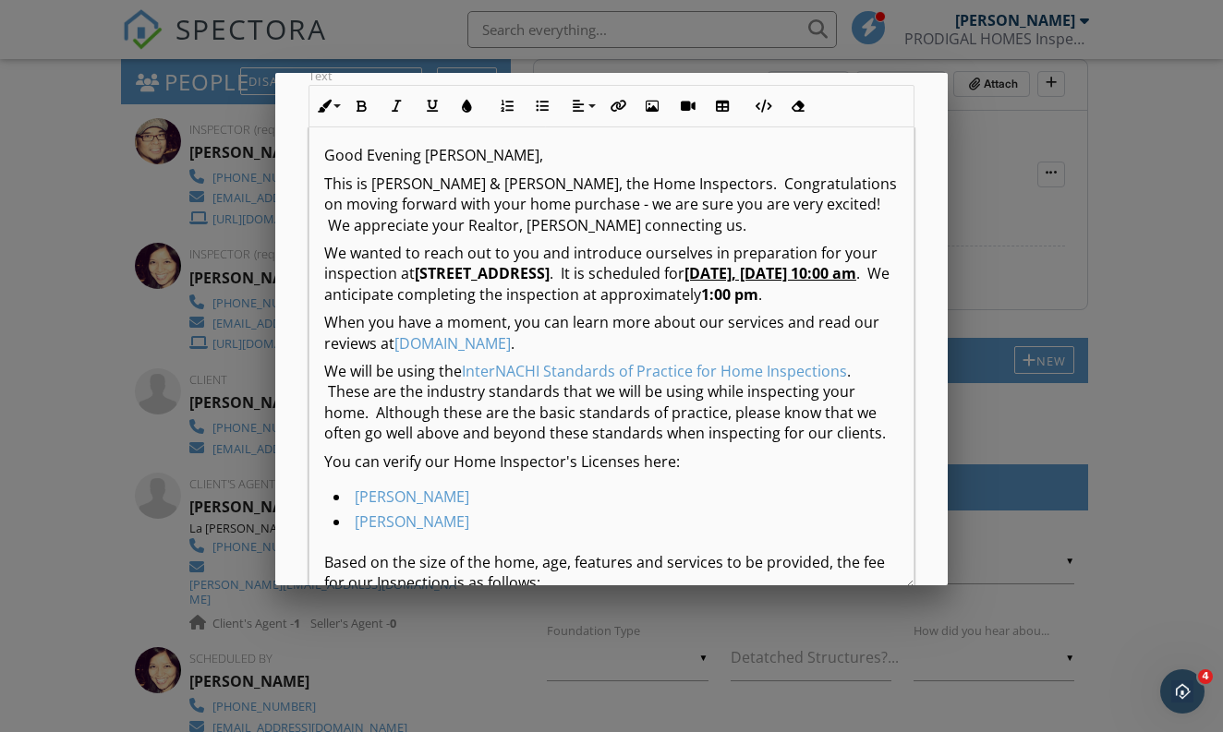
scroll to position [0, 0]
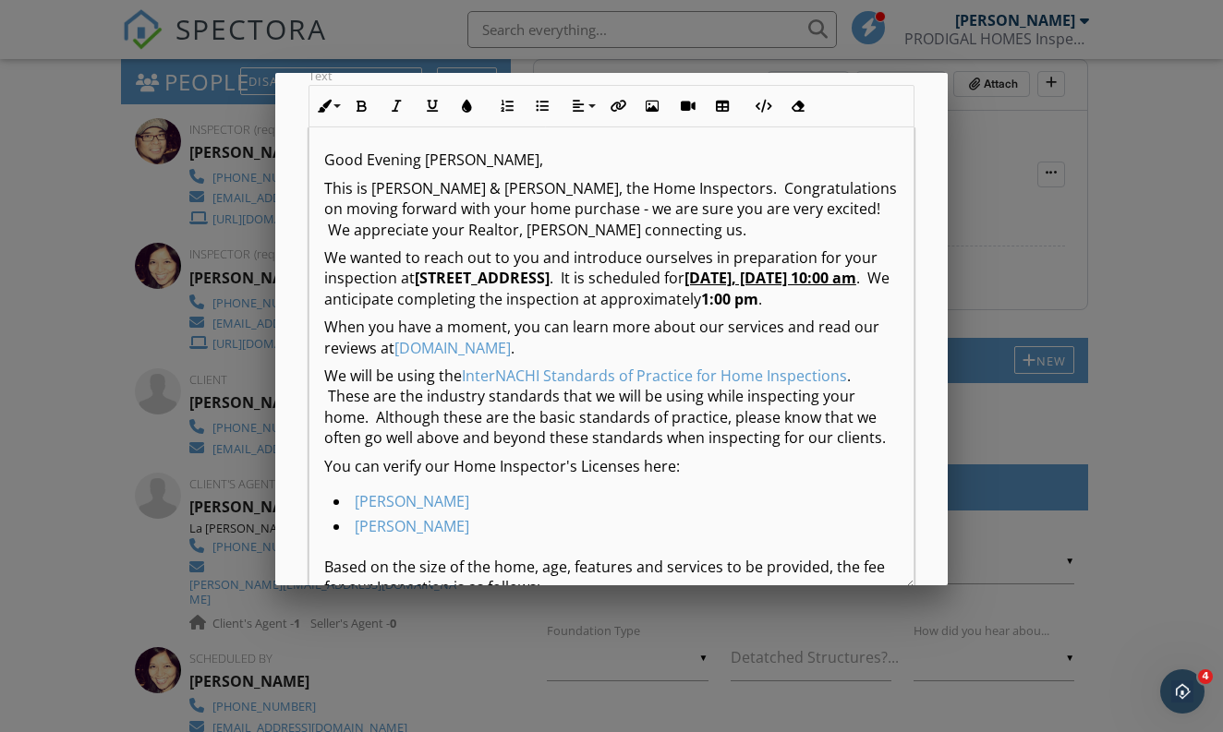
click at [772, 351] on p "When you have a moment, you can learn more about our services and read our revi…" at bounding box center [611, 338] width 574 height 42
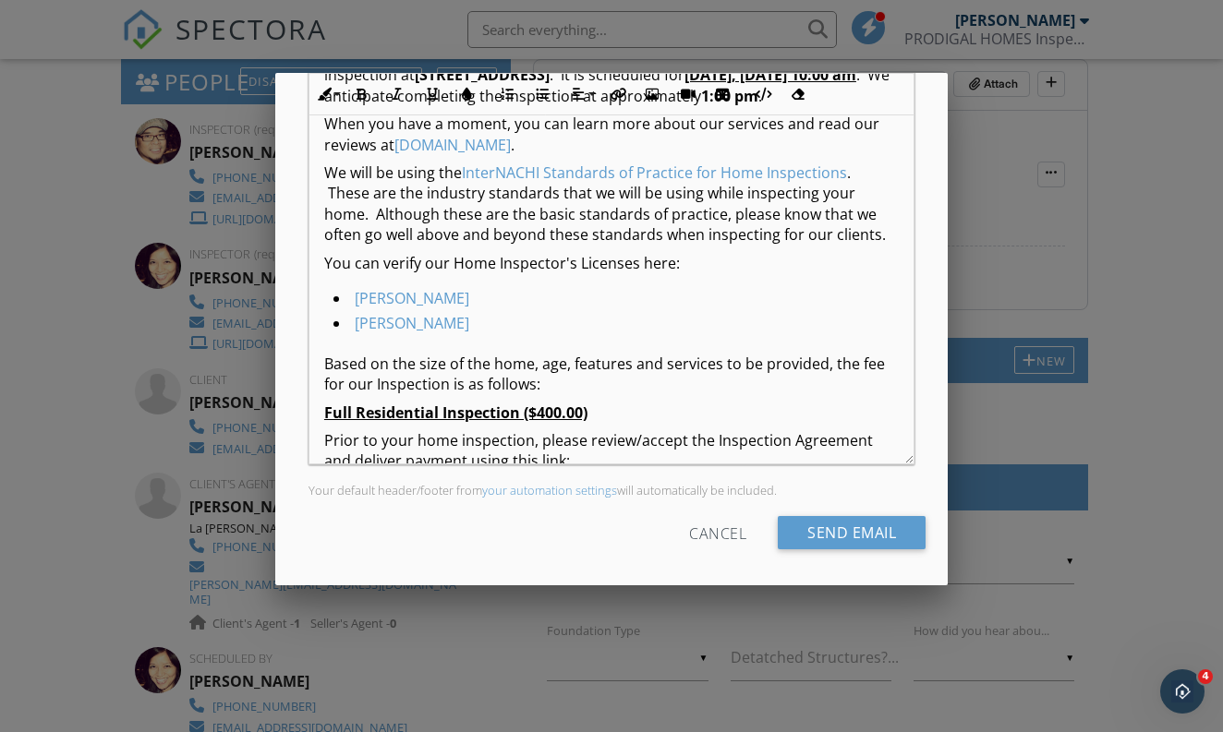
scroll to position [77, 0]
click at [327, 397] on p "Based on the size of the home, age, features and services to be provided, the f…" at bounding box center [611, 376] width 574 height 42
click at [834, 397] on p "Based on the size of the home, age, features and services to be provided, the f…" at bounding box center [611, 376] width 574 height 42
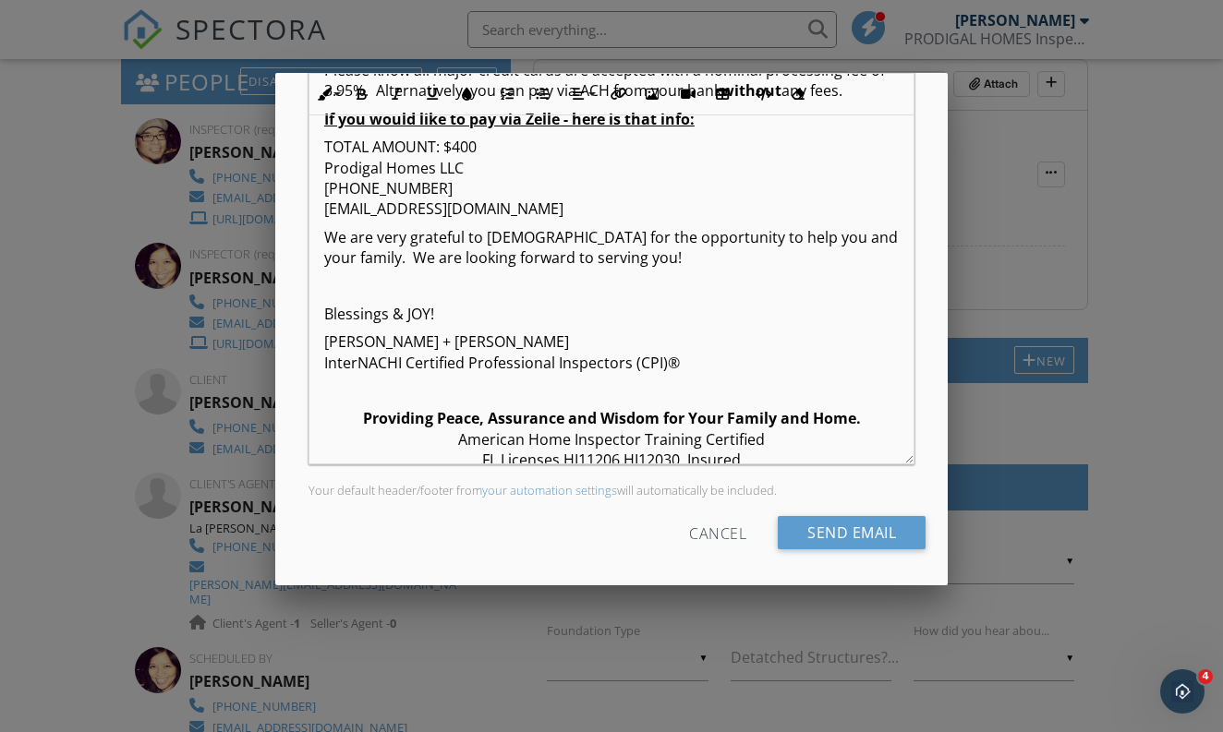
scroll to position [835, 0]
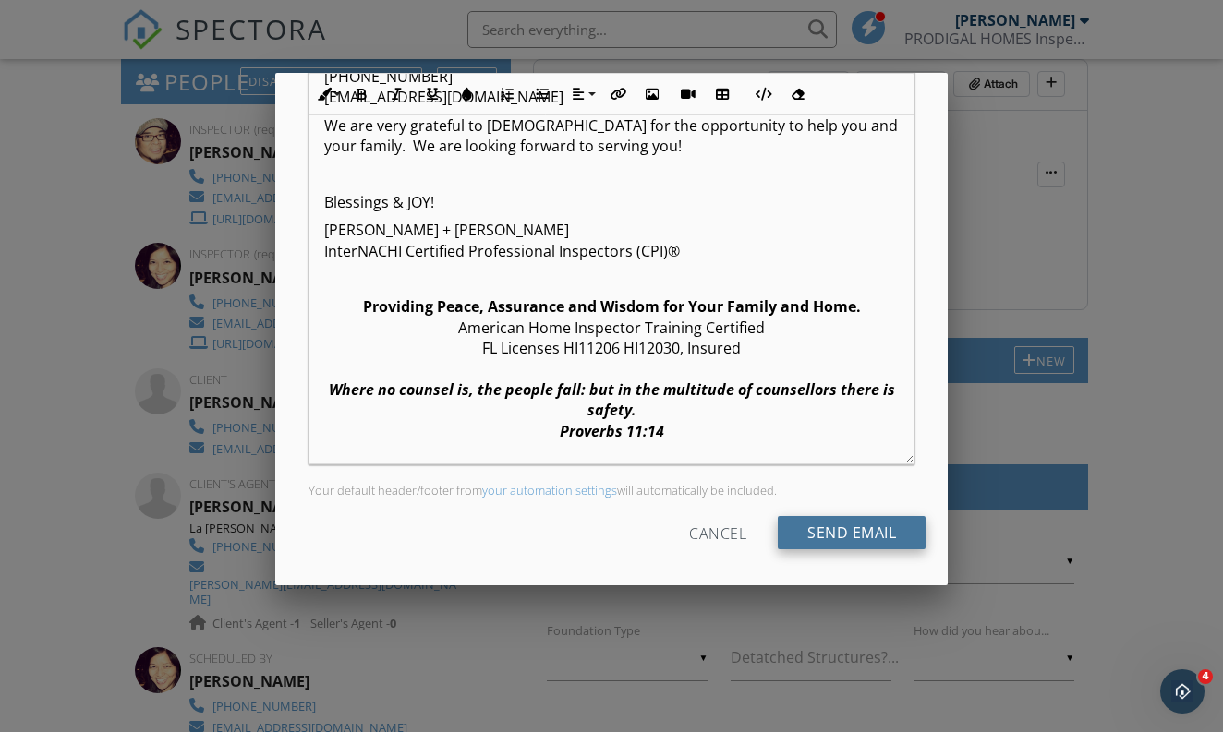
click at [849, 540] on input "Send Email" at bounding box center [851, 532] width 148 height 33
